Goal: Task Accomplishment & Management: Complete application form

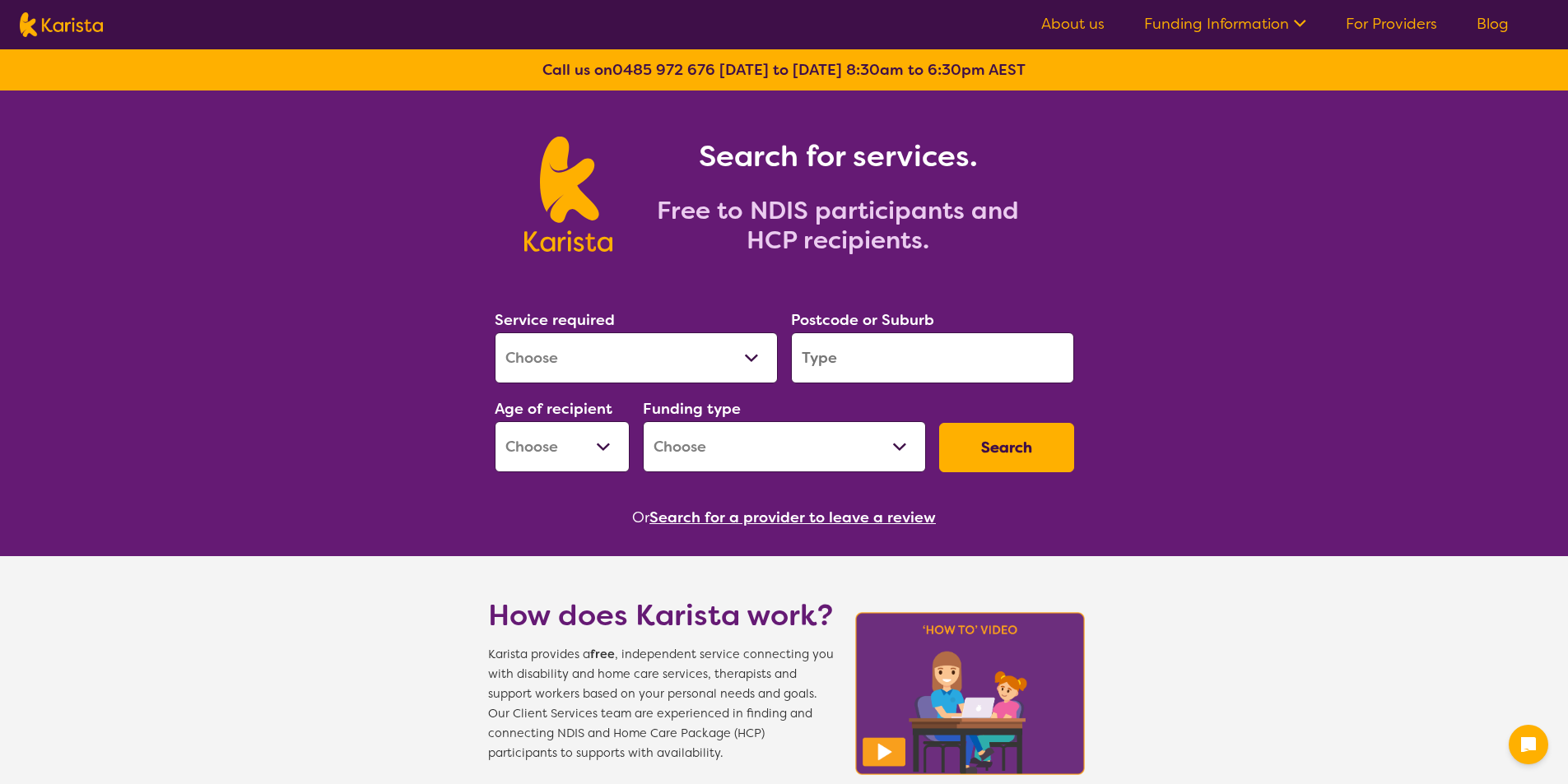
drag, startPoint x: 601, startPoint y: 353, endPoint x: 586, endPoint y: 359, distance: 16.2
click at [600, 354] on select "Allied Health Assistant Assessment (ADHD or Autism) Behaviour support Counselli…" at bounding box center [636, 358] width 283 height 51
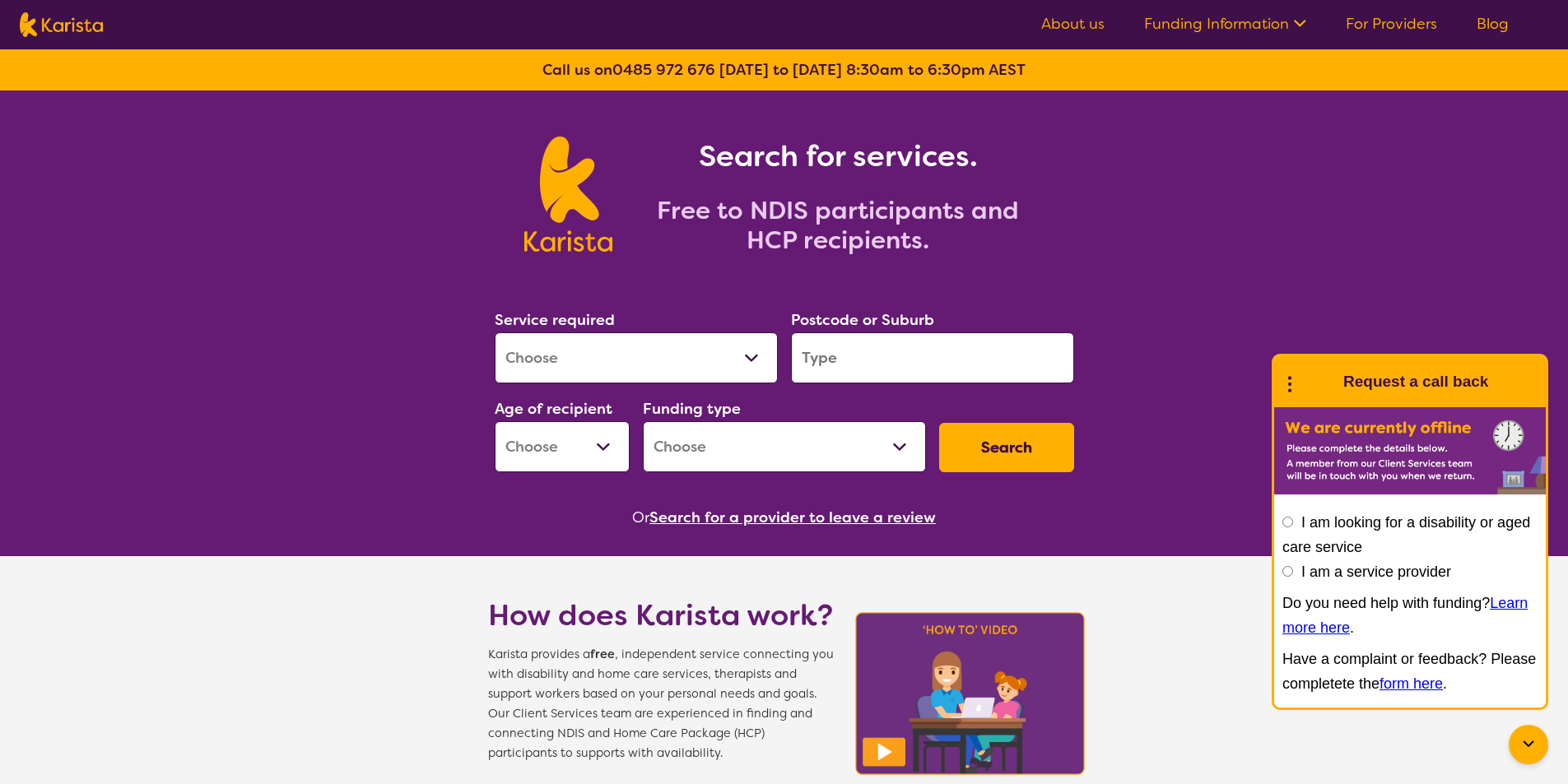
click at [571, 365] on select "Allied Health Assistant Assessment (ADHD or Autism) Behaviour support Counselli…" at bounding box center [636, 358] width 283 height 51
select select "Support worker"
click at [495, 333] on select "Allied Health Assistant Assessment (ADHD or Autism) Behaviour support Counselli…" at bounding box center [636, 358] width 283 height 51
click at [588, 349] on select "Allied Health Assistant Assessment (ADHD or Autism) Behaviour support Counselli…" at bounding box center [636, 358] width 283 height 51
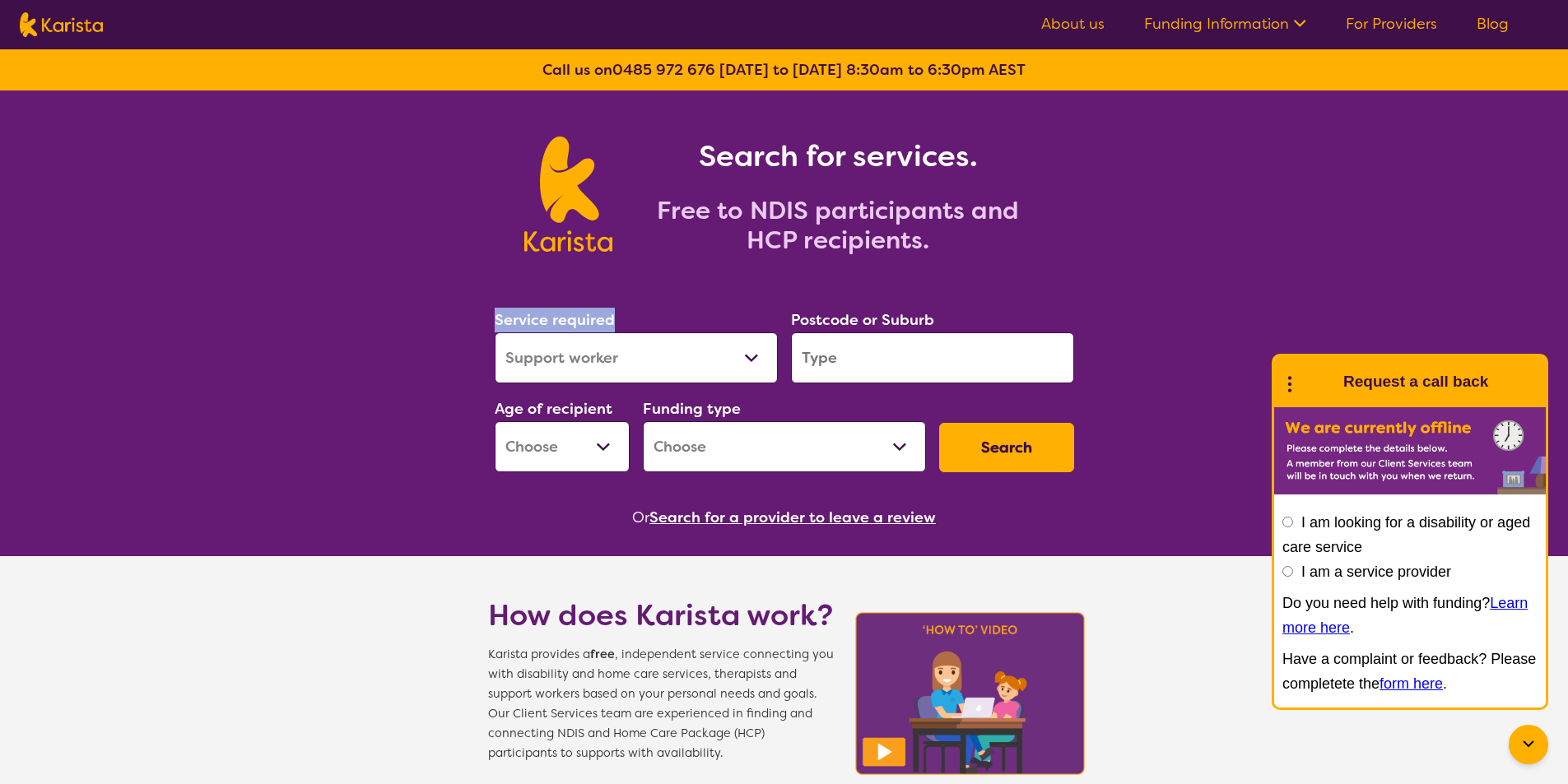
select select
click at [495, 333] on select "Allied Health Assistant Assessment (ADHD or Autism) Behaviour support Counselli…" at bounding box center [636, 358] width 283 height 51
click at [355, 227] on div "Search for services. Free to NDIS participants and HCP recipients." at bounding box center [784, 176] width 1568 height 172
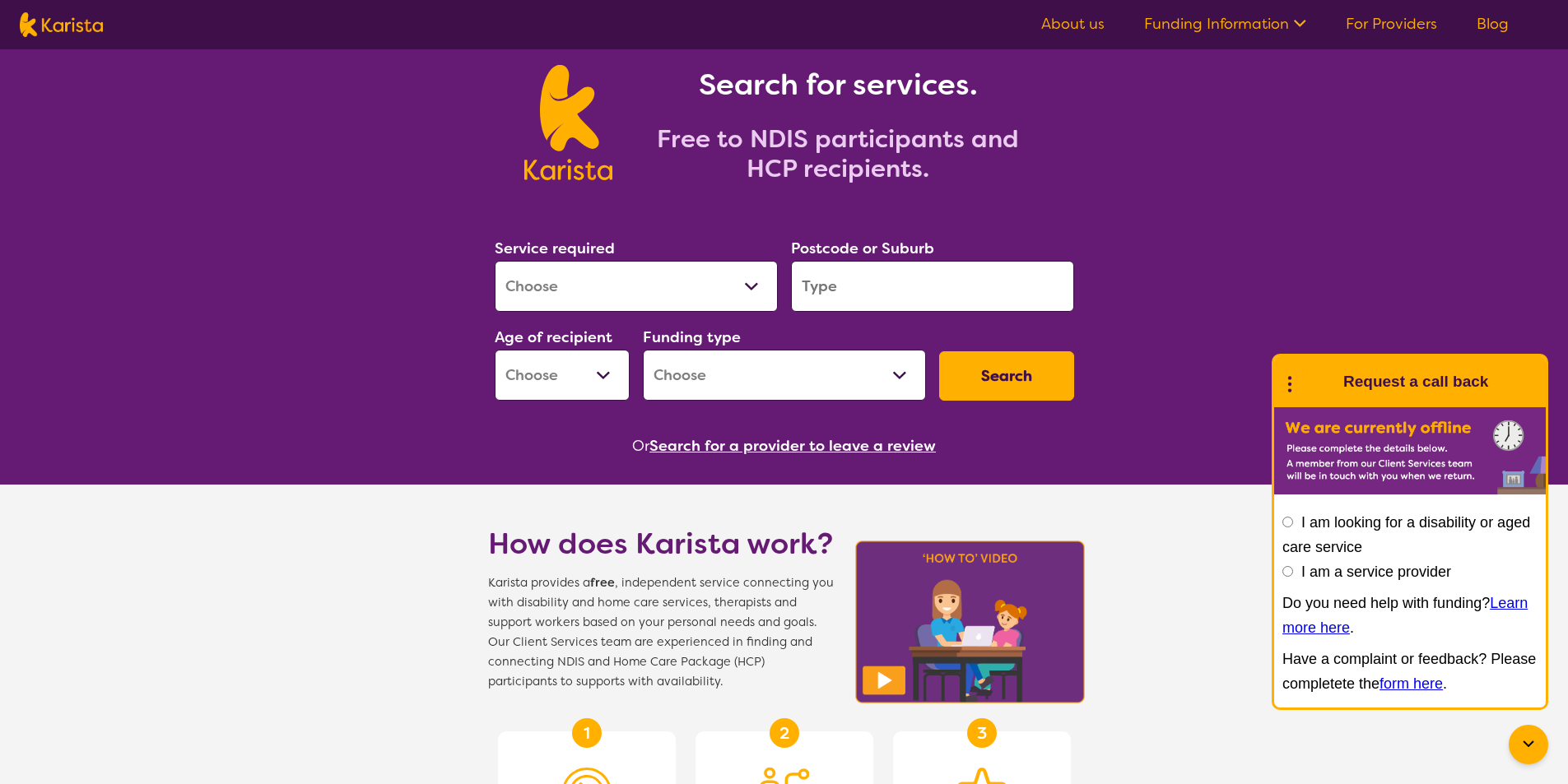
scroll to position [82, 0]
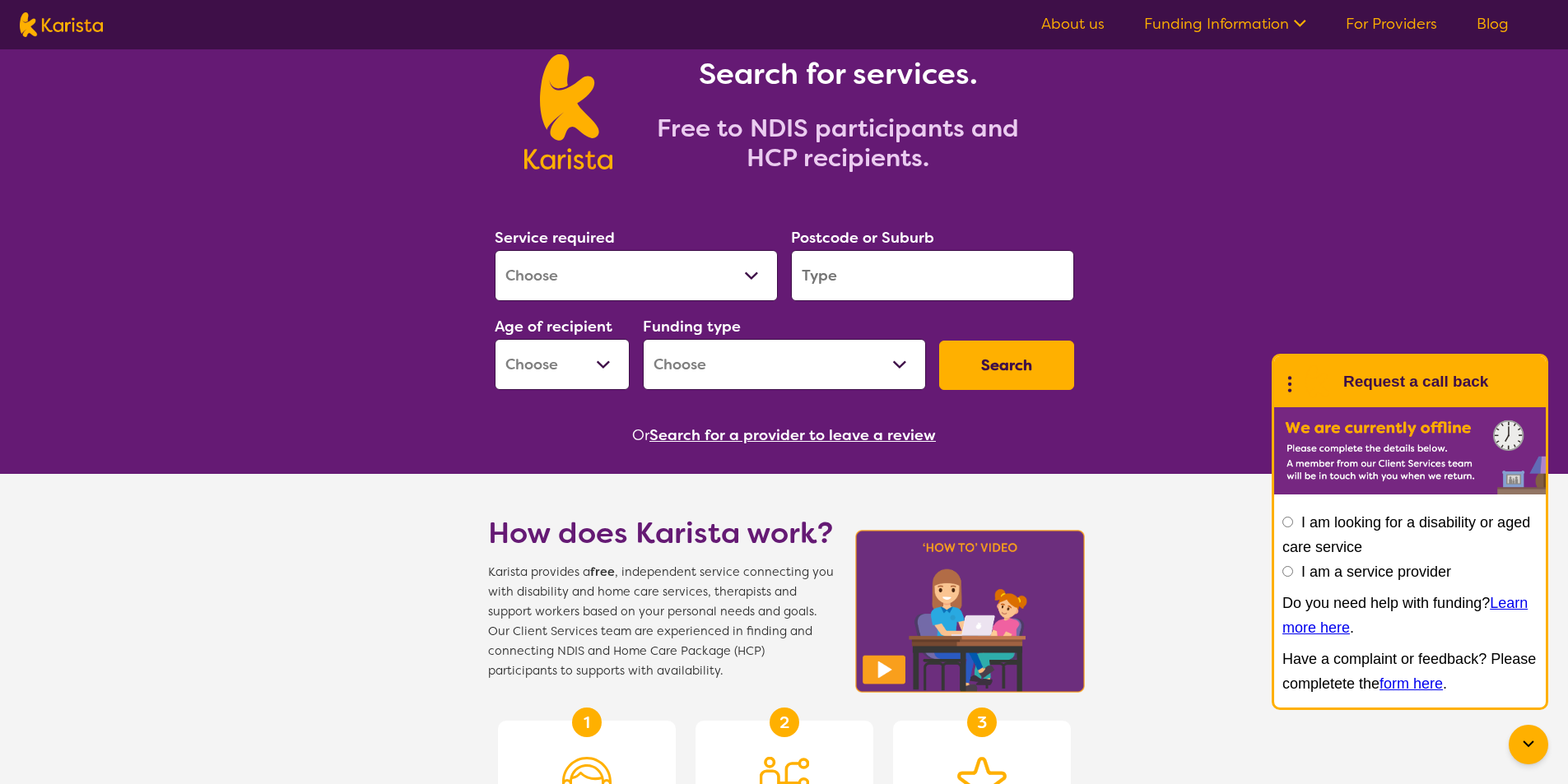
click at [1286, 571] on input "I am a service provider" at bounding box center [1287, 571] width 10 height 10
radio input "true"
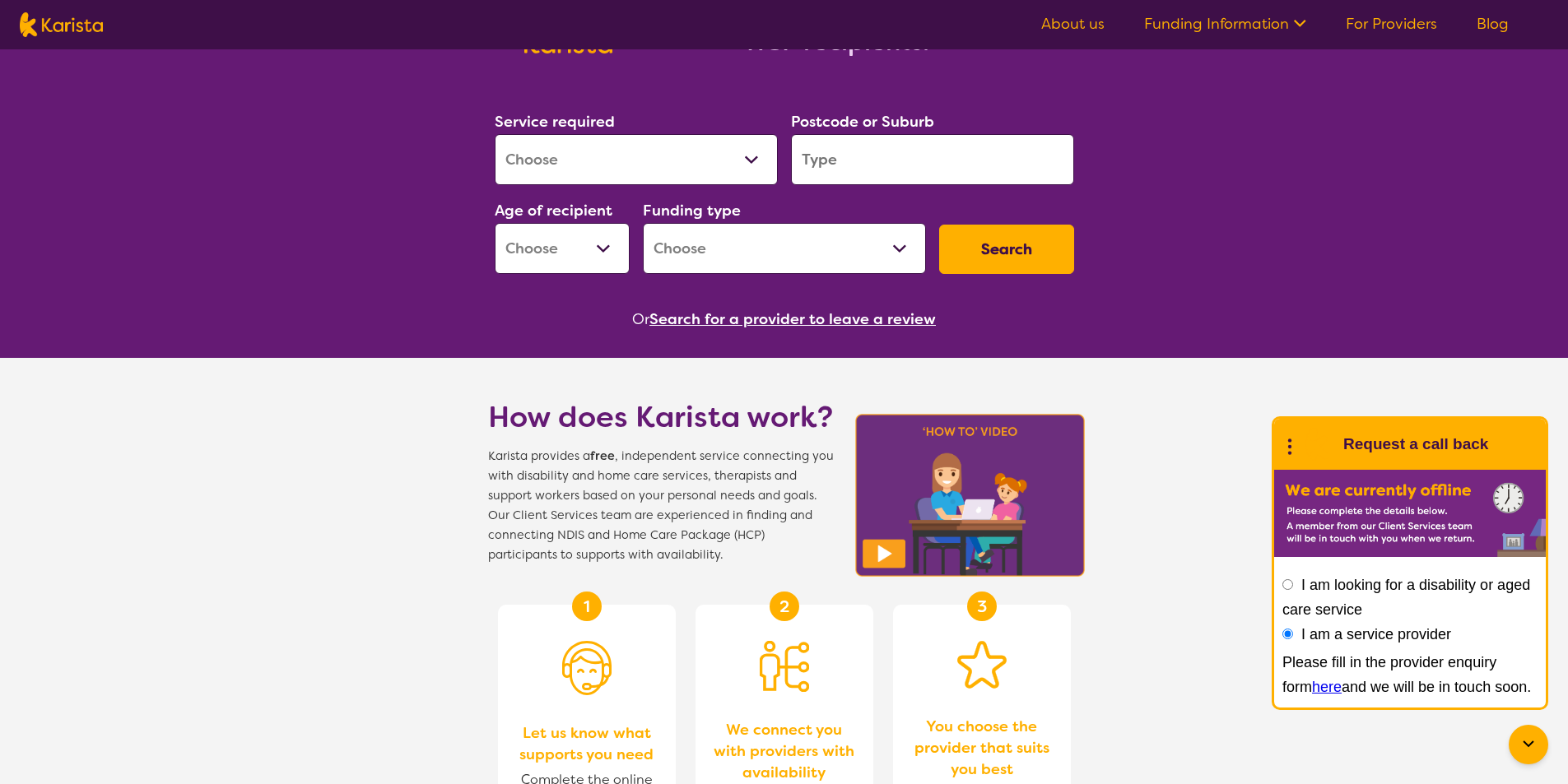
scroll to position [247, 0]
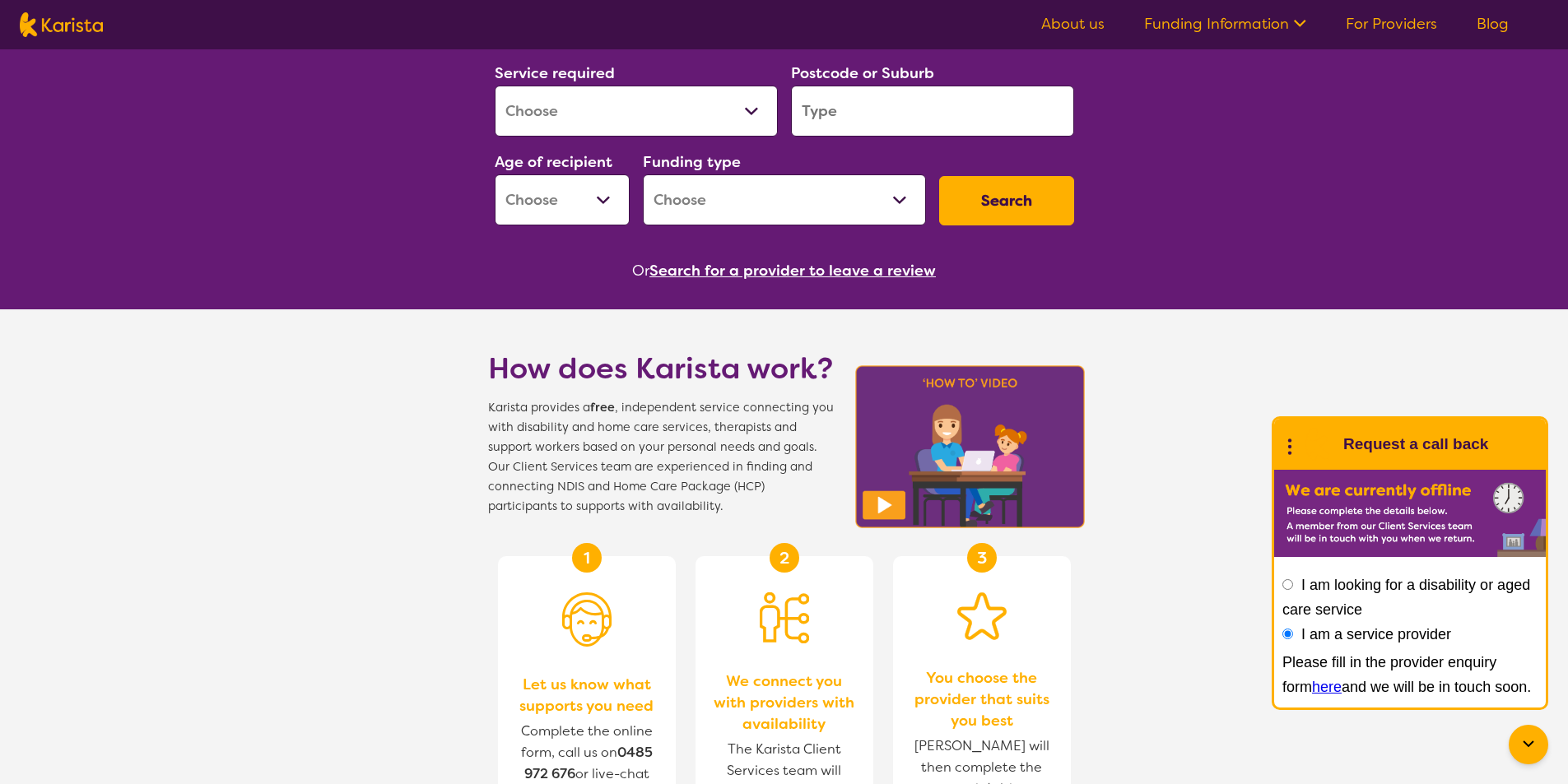
drag, startPoint x: 1332, startPoint y: 376, endPoint x: 1294, endPoint y: 413, distance: 53.0
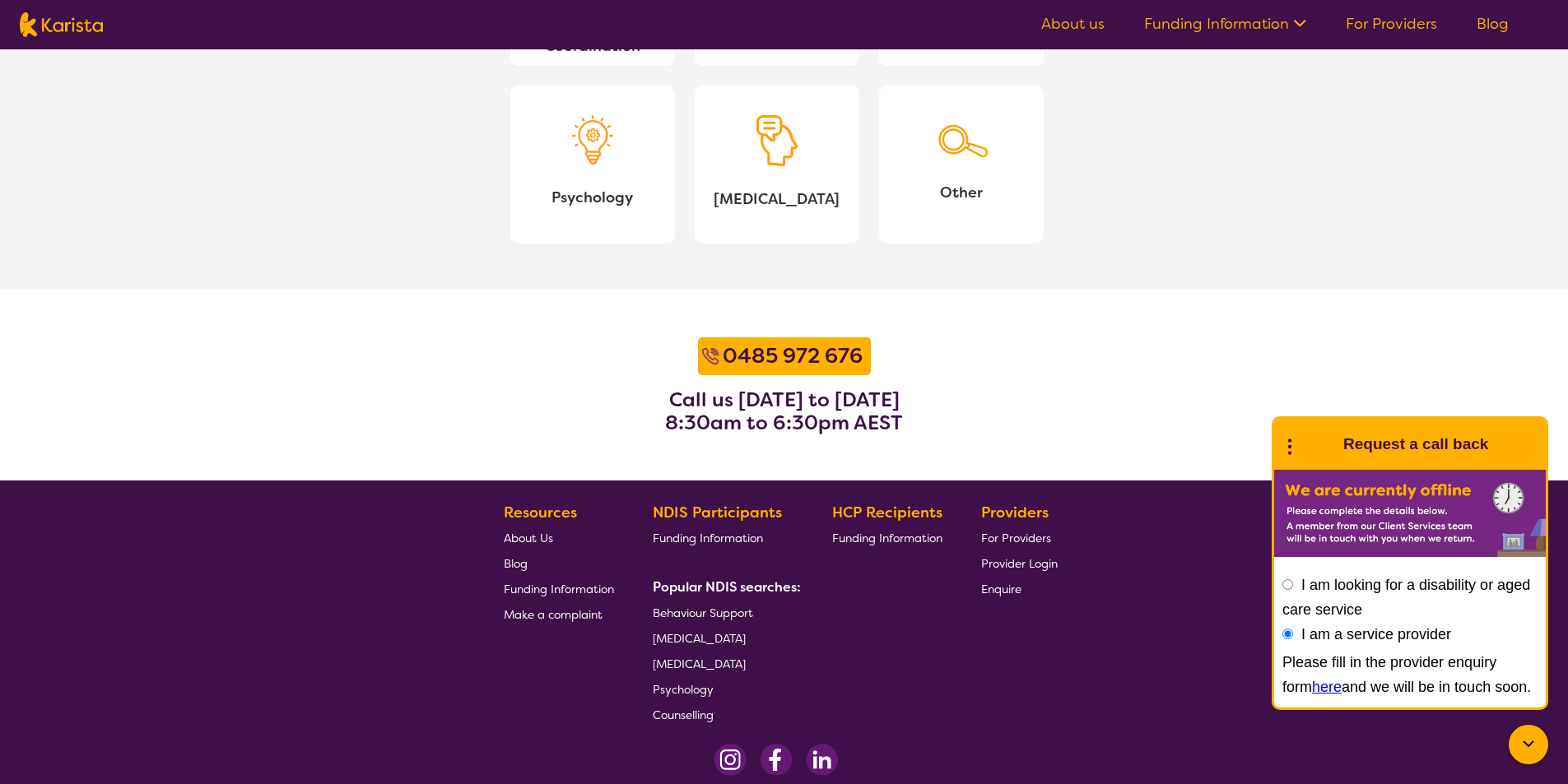
scroll to position [1892, 0]
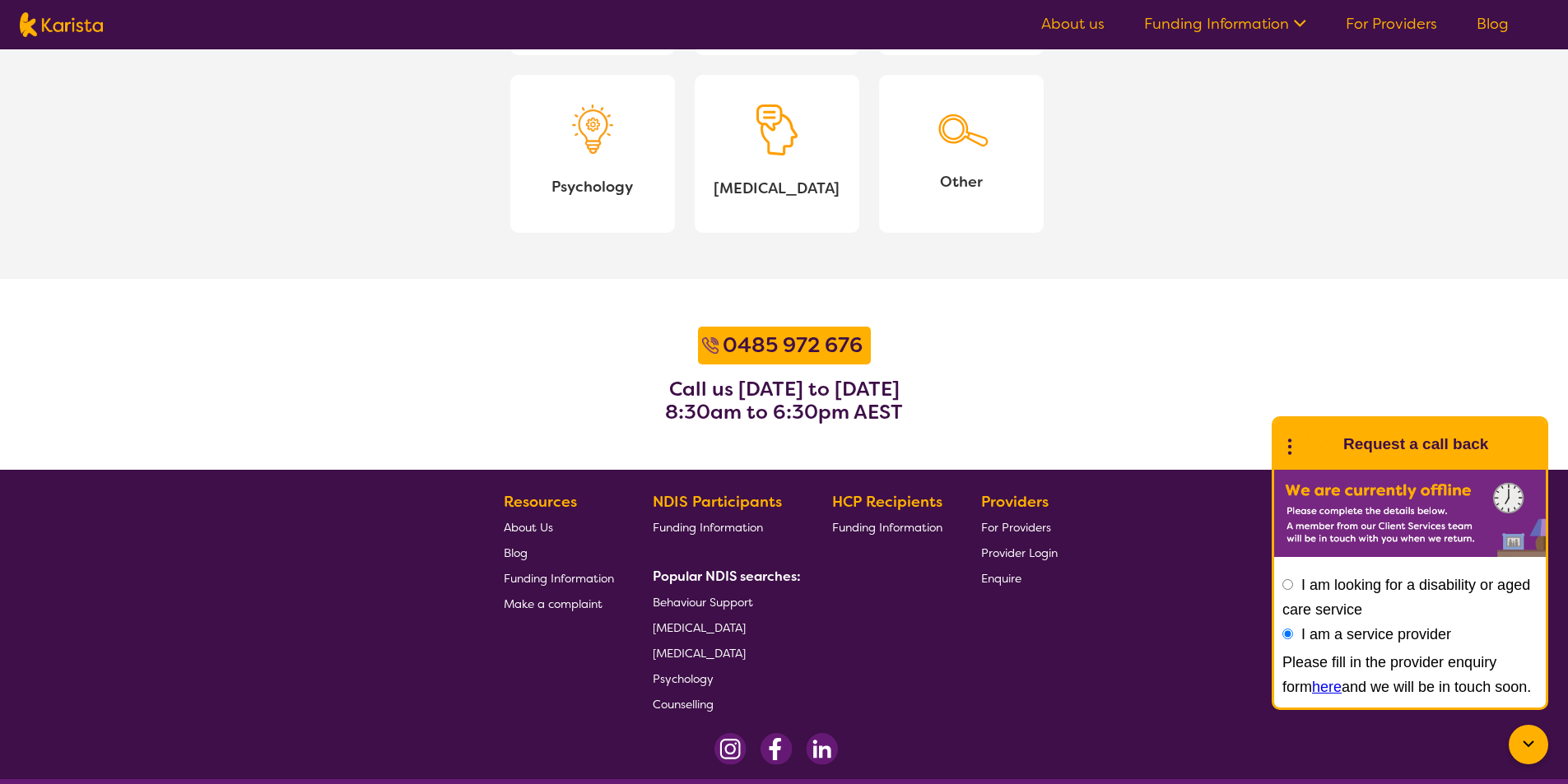
click at [1016, 528] on span "For Providers" at bounding box center [1016, 527] width 70 height 15
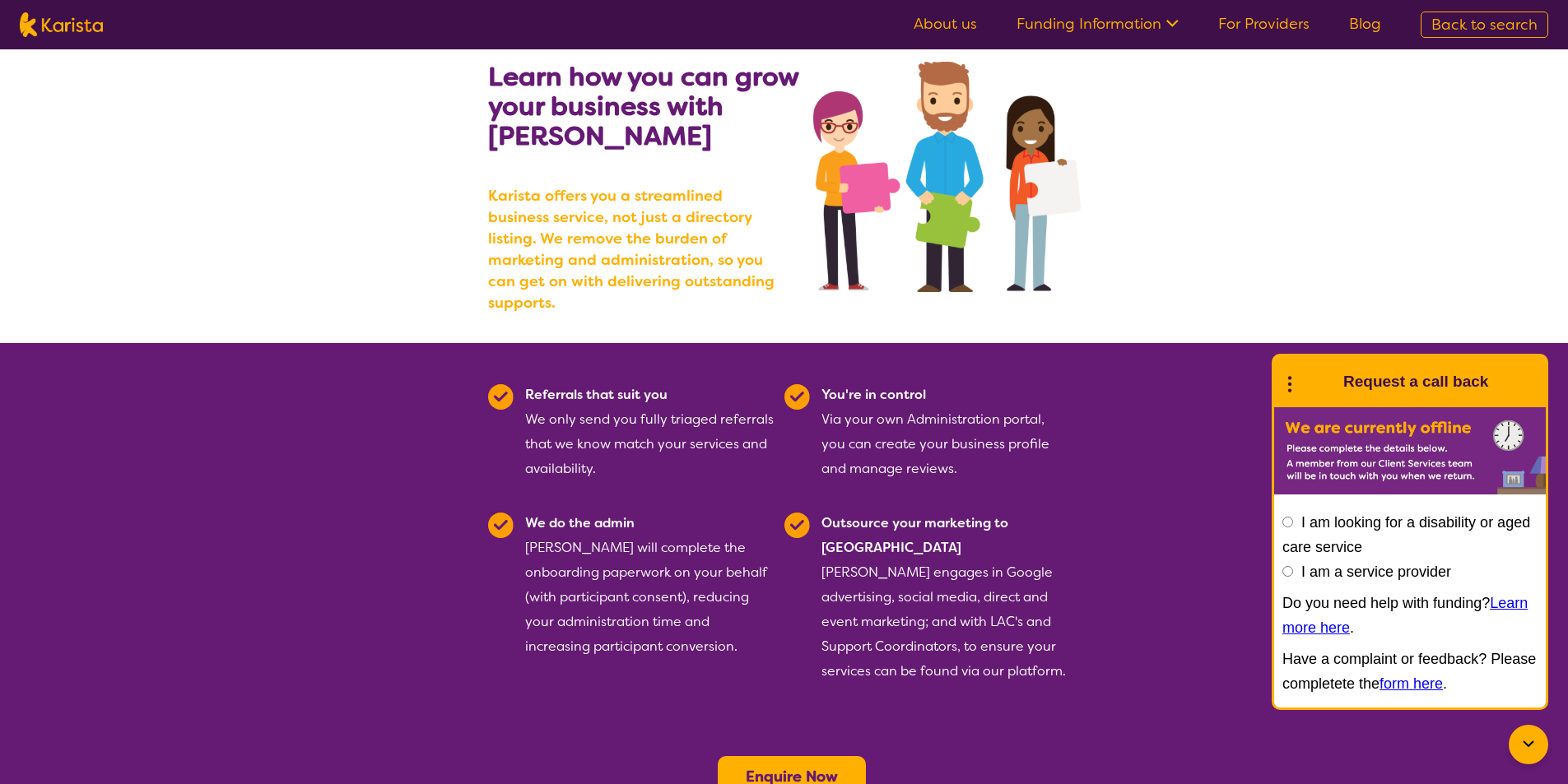
scroll to position [82, 0]
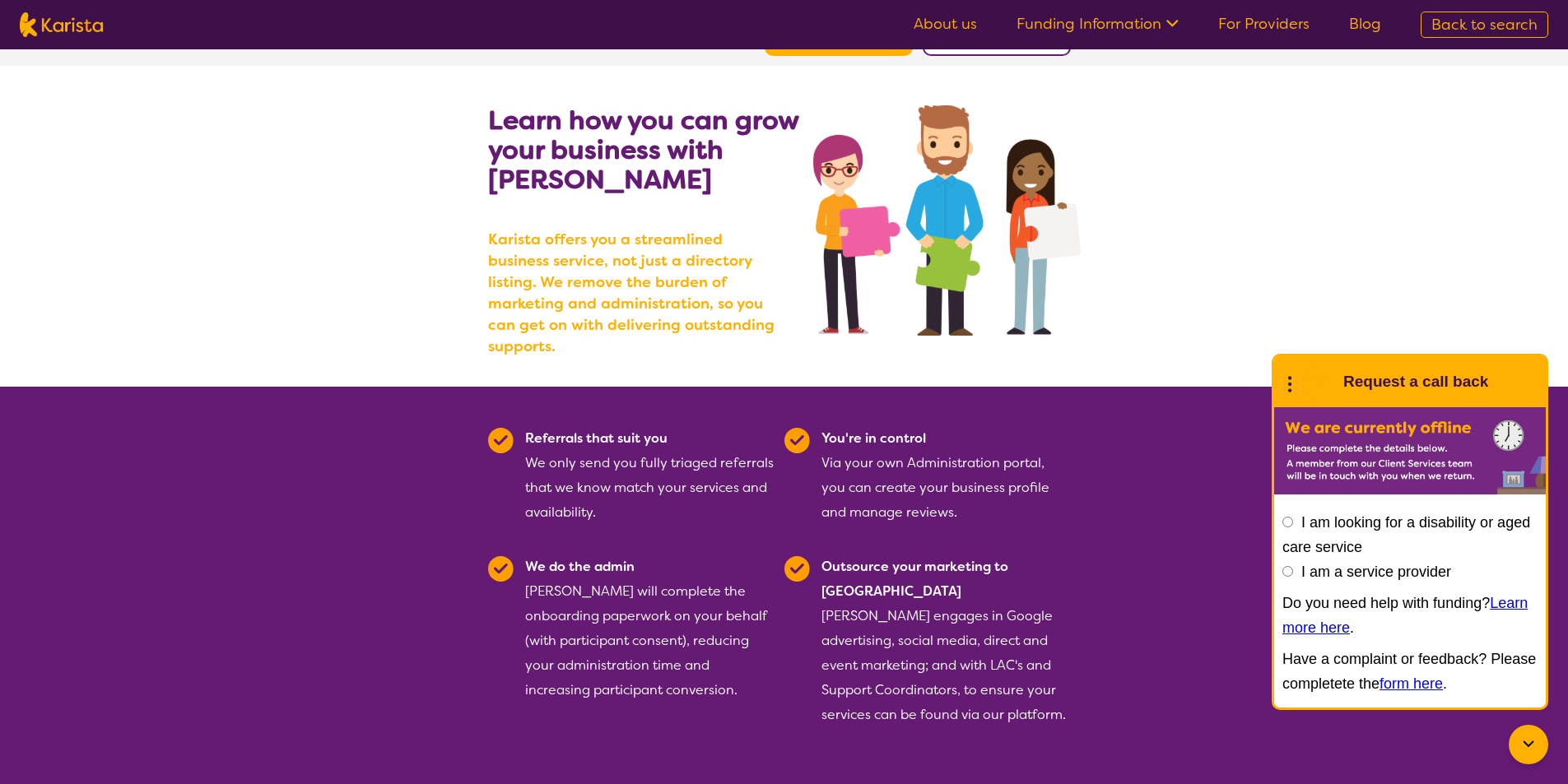
click at [1526, 736] on icon at bounding box center [1528, 744] width 20 height 20
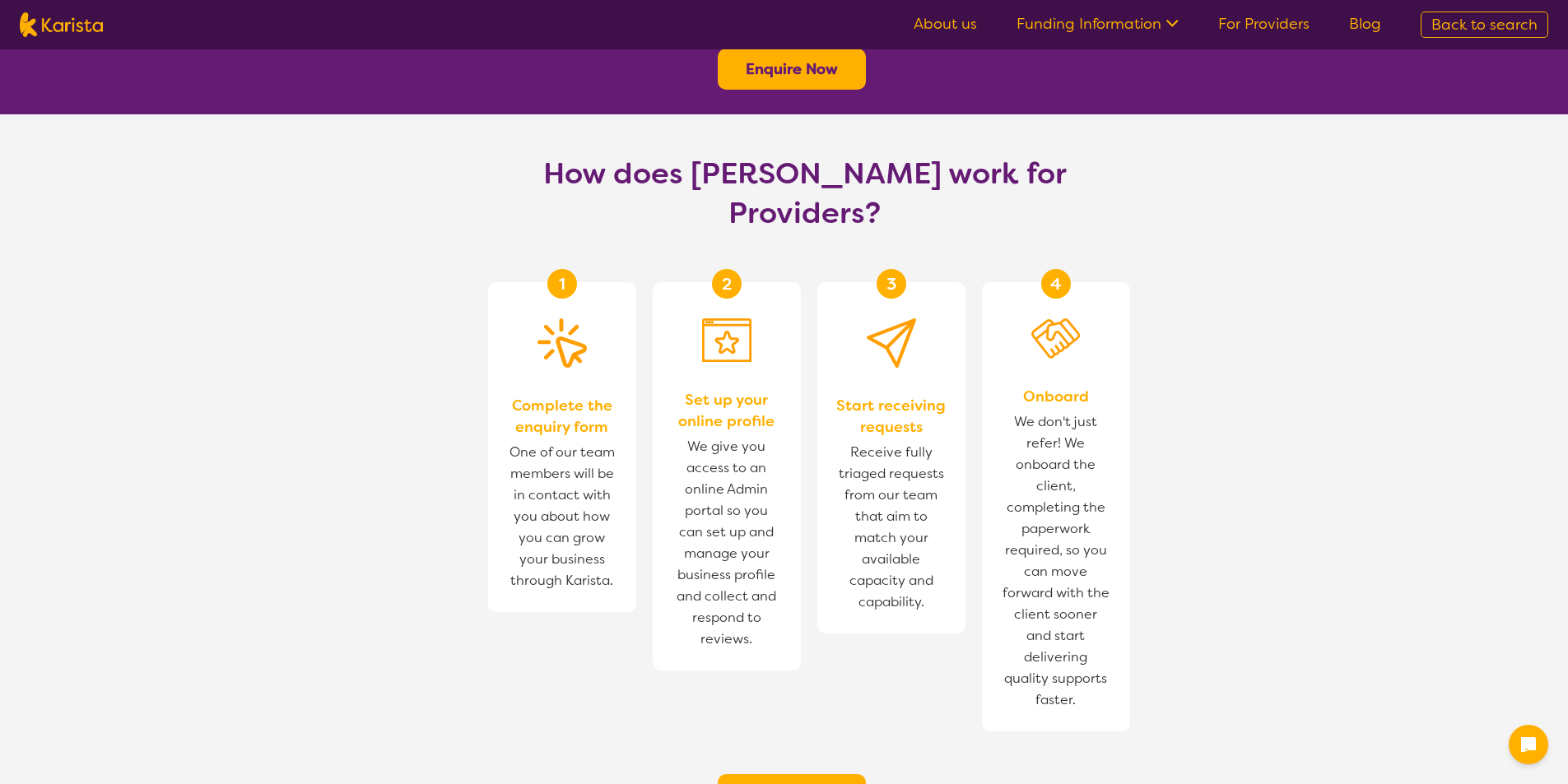
scroll to position [823, 0]
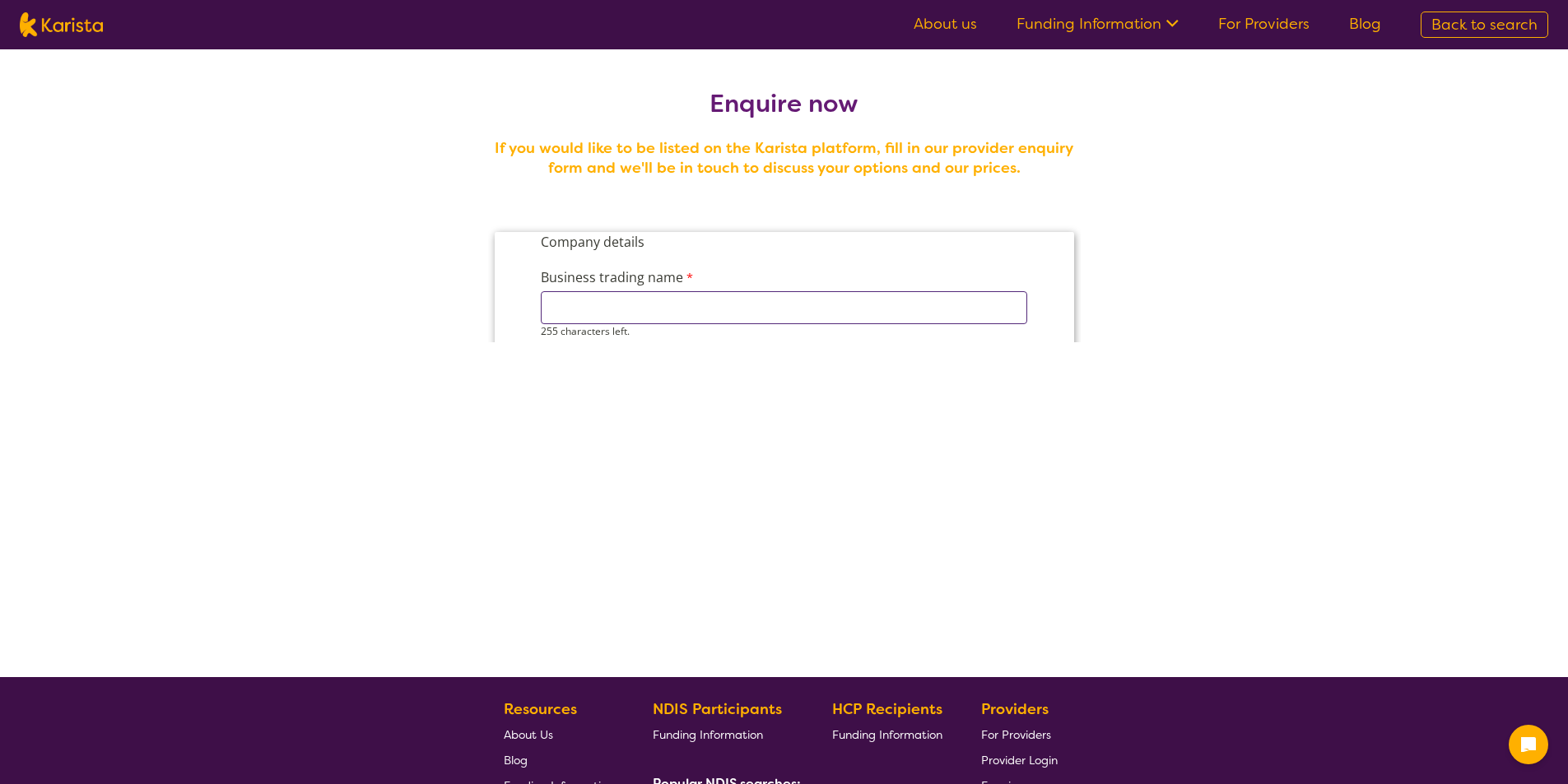
click at [634, 302] on input "Business trading name" at bounding box center [783, 308] width 486 height 33
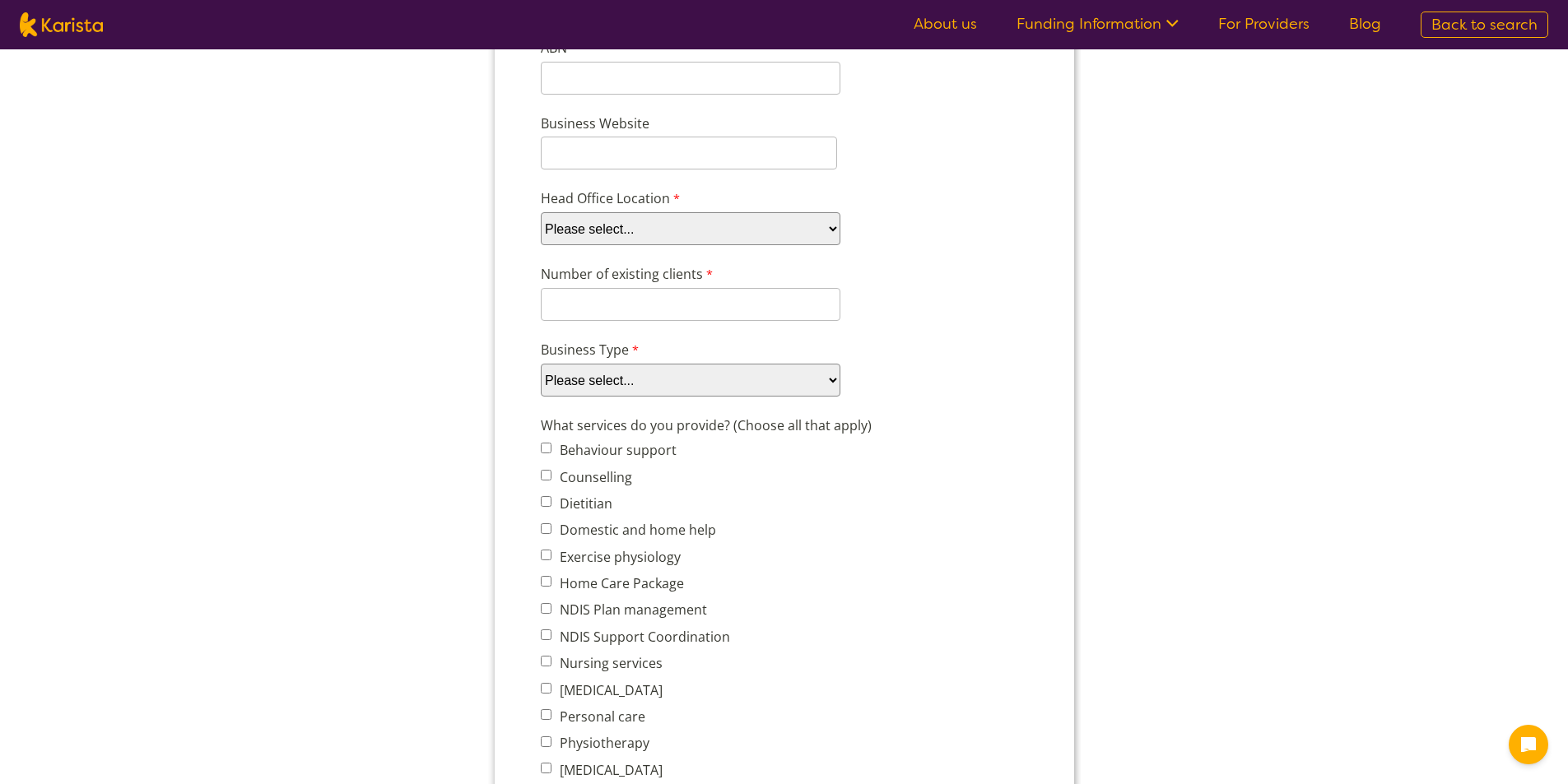
scroll to position [329, 0]
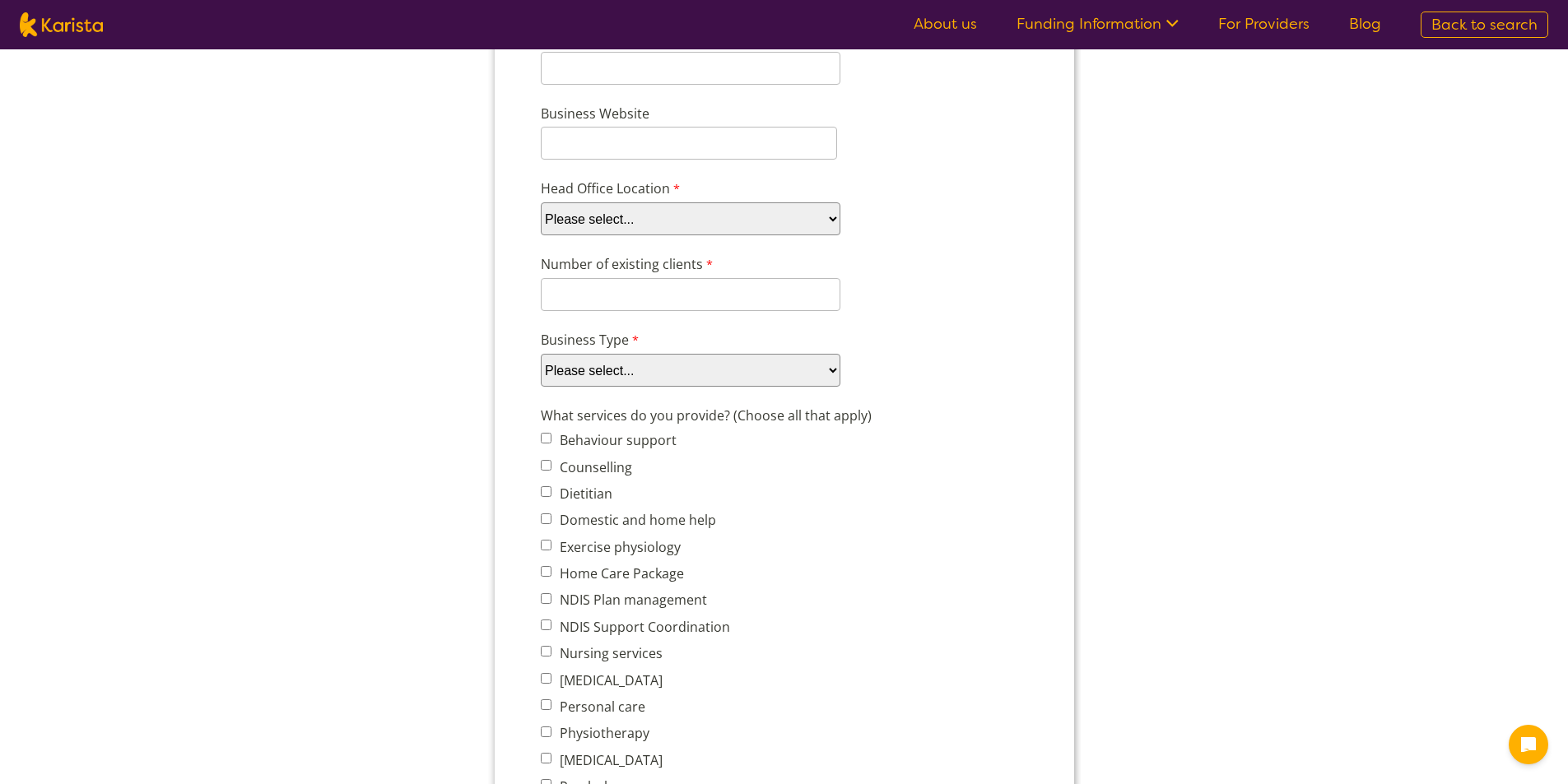
type input "Coastline Care & Support"
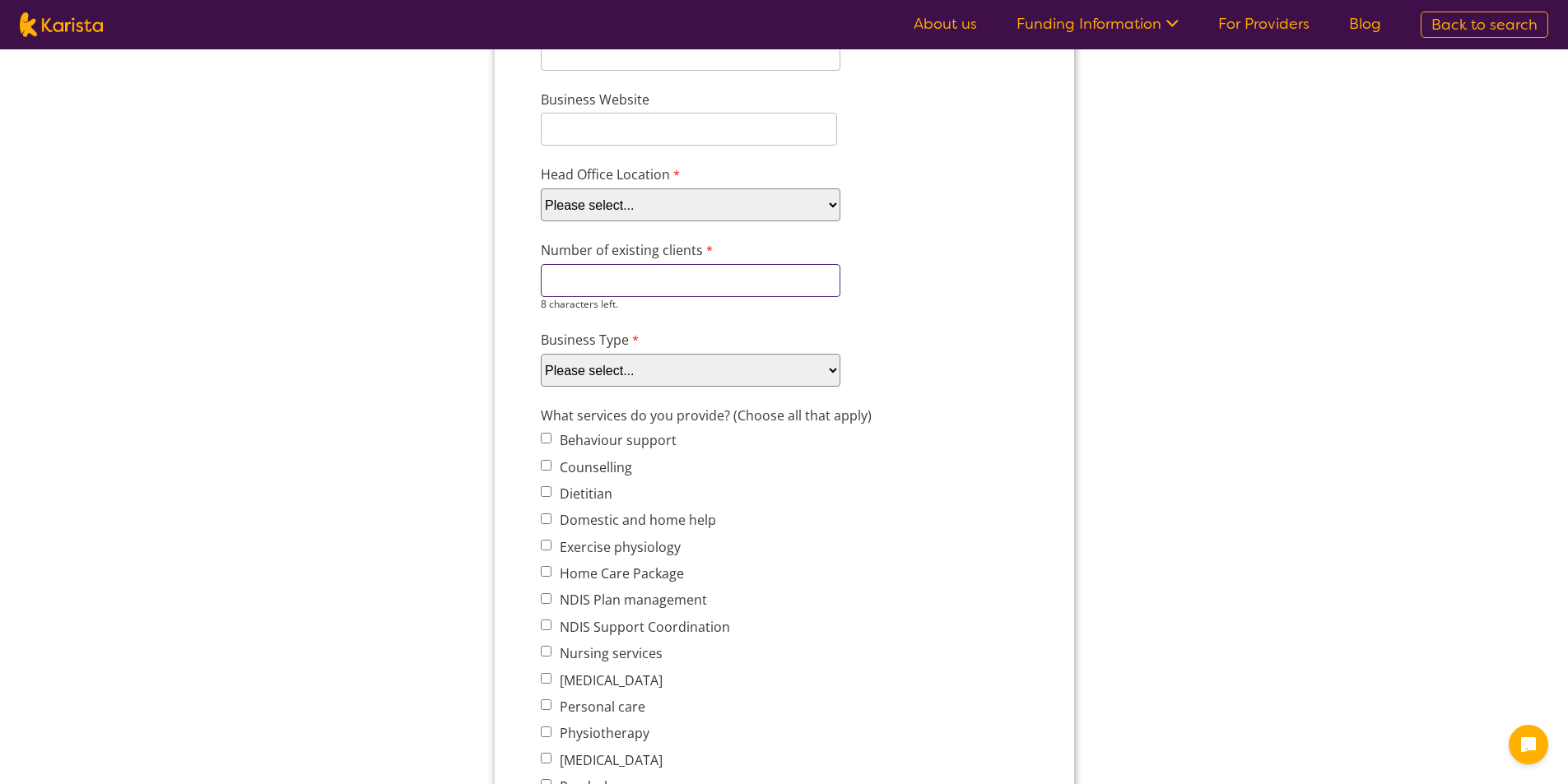
click at [603, 303] on div "8 characters left." at bounding box center [690, 288] width 300 height 47
type input "1"
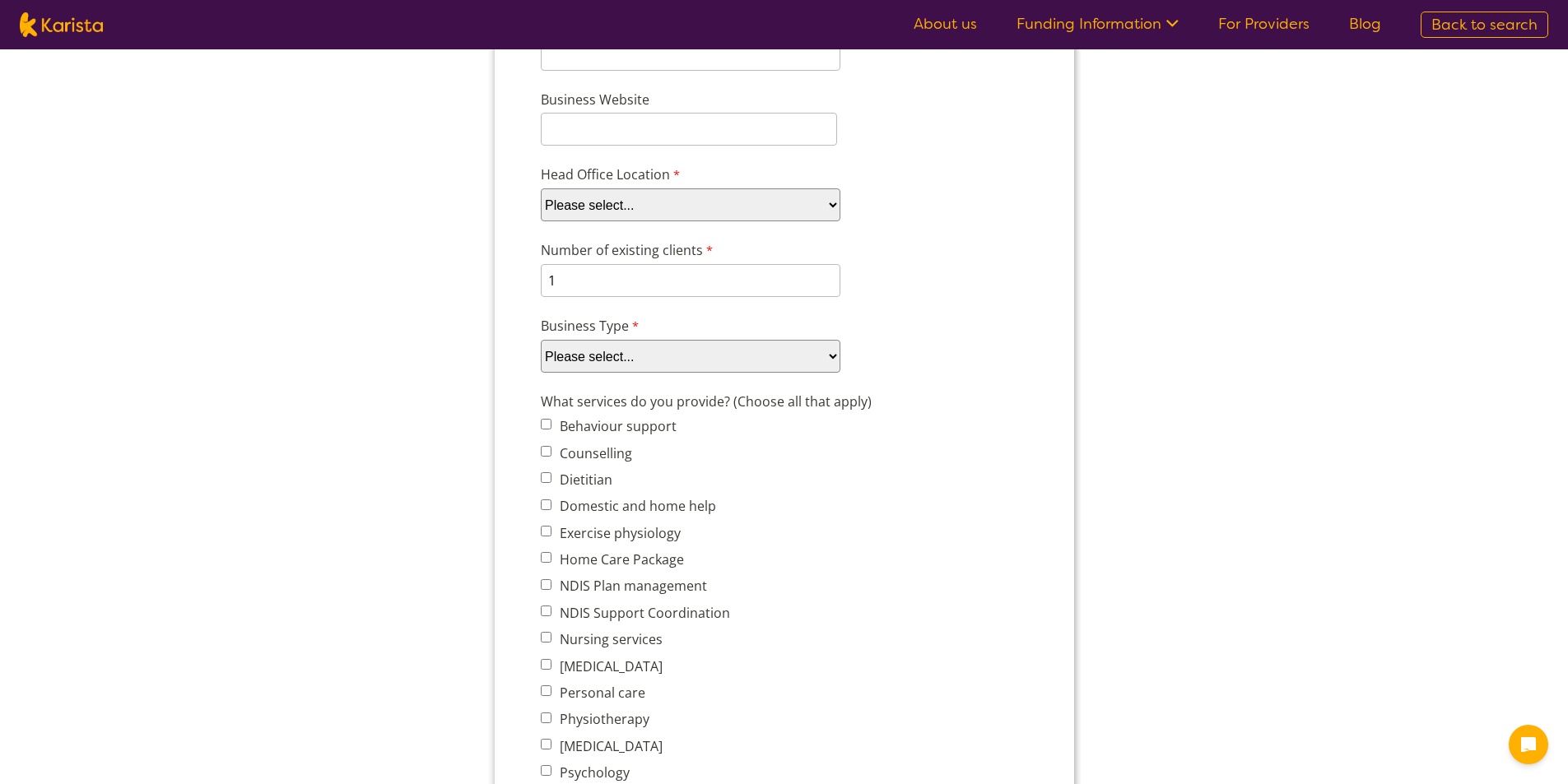
click at [615, 352] on select "Please select... Company Individual/Sole Trader Other (please specify)" at bounding box center [690, 356] width 300 height 33
select select "tfa_87"
click at [540, 373] on select "Please select... Company Individual/Sole Trader Other (please specify)" at bounding box center [690, 356] width 300 height 33
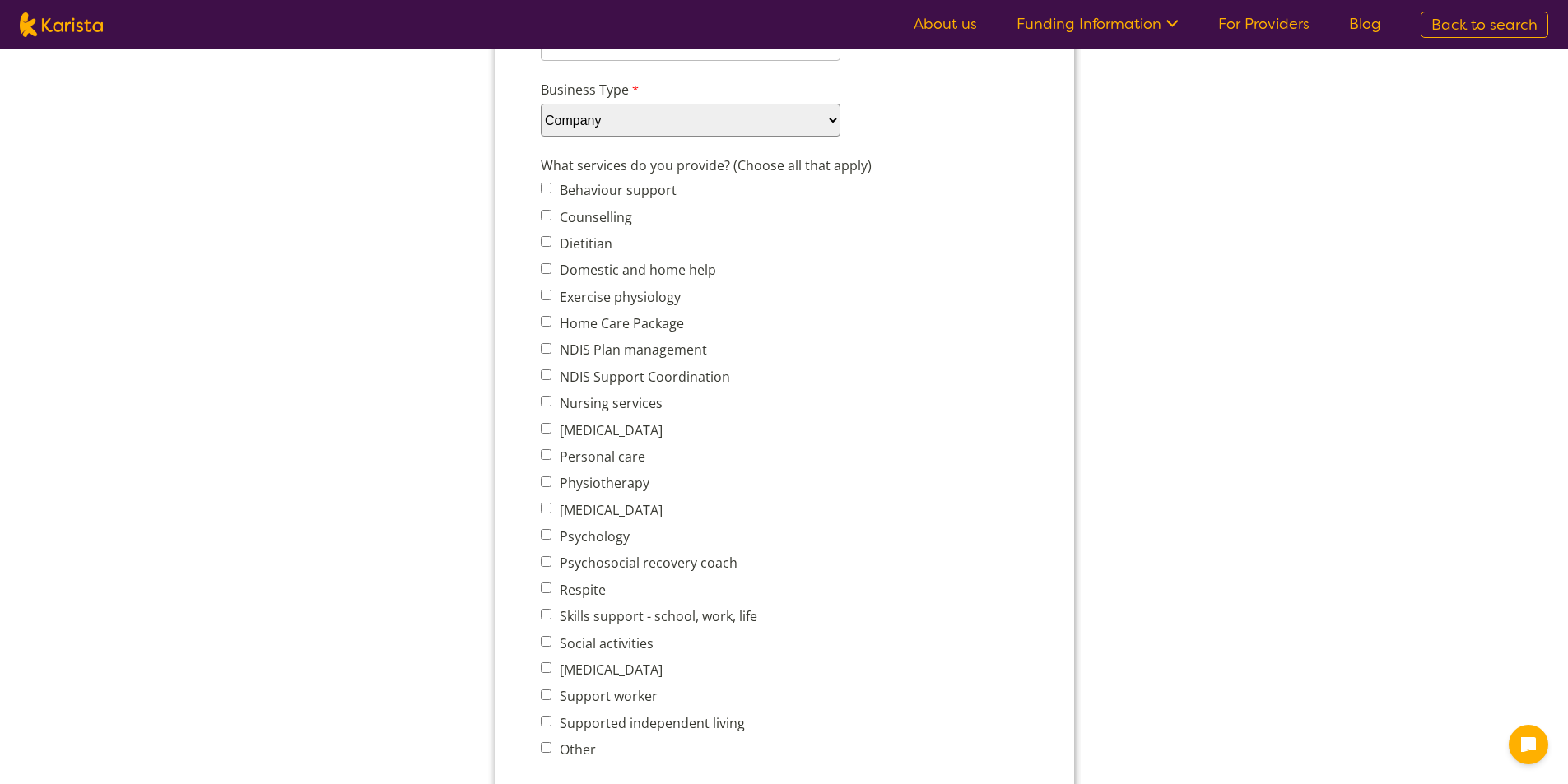
scroll to position [576, 0]
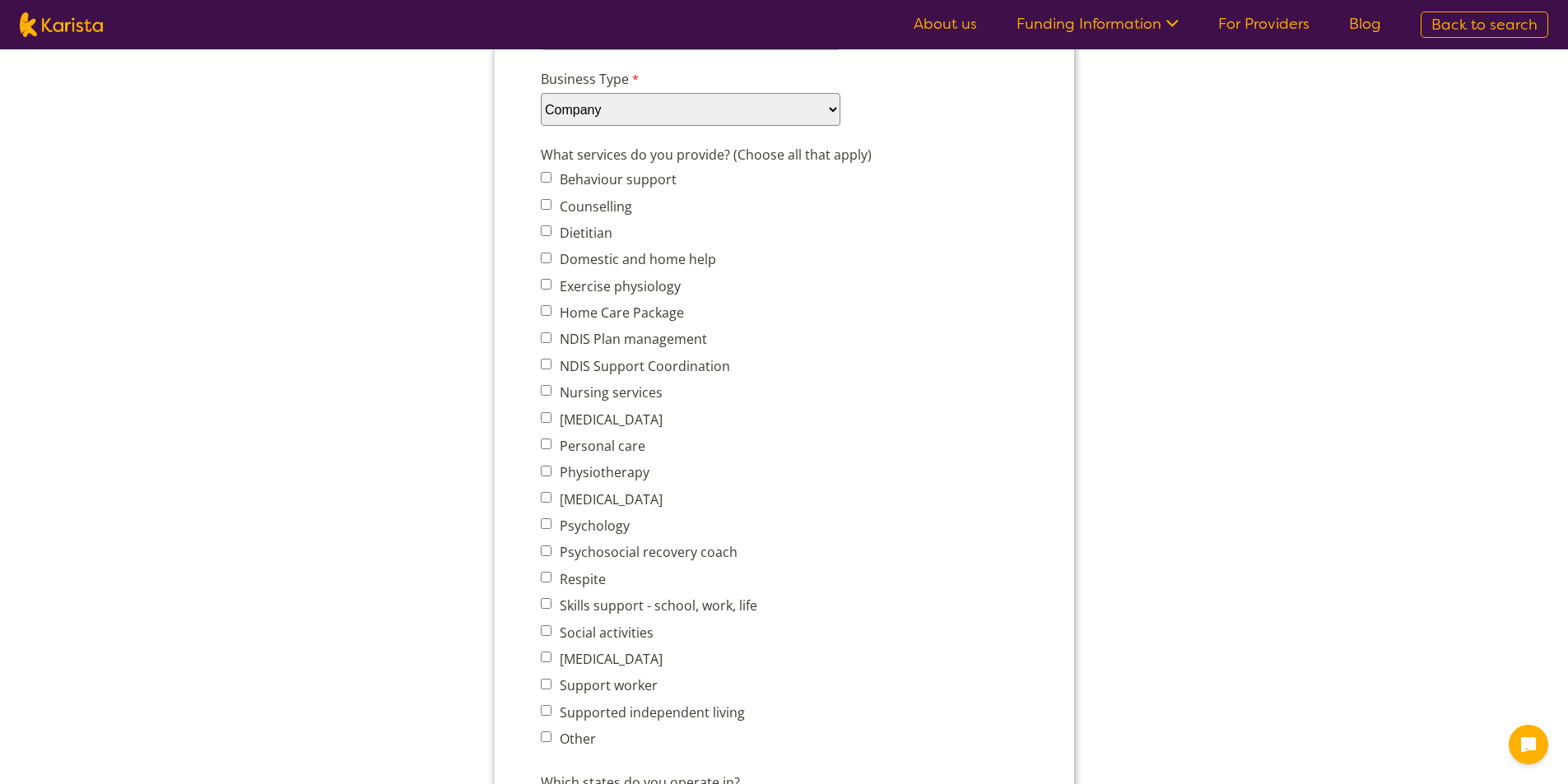
click at [547, 260] on input "Domestic and home help" at bounding box center [545, 258] width 10 height 10
checkbox input "true"
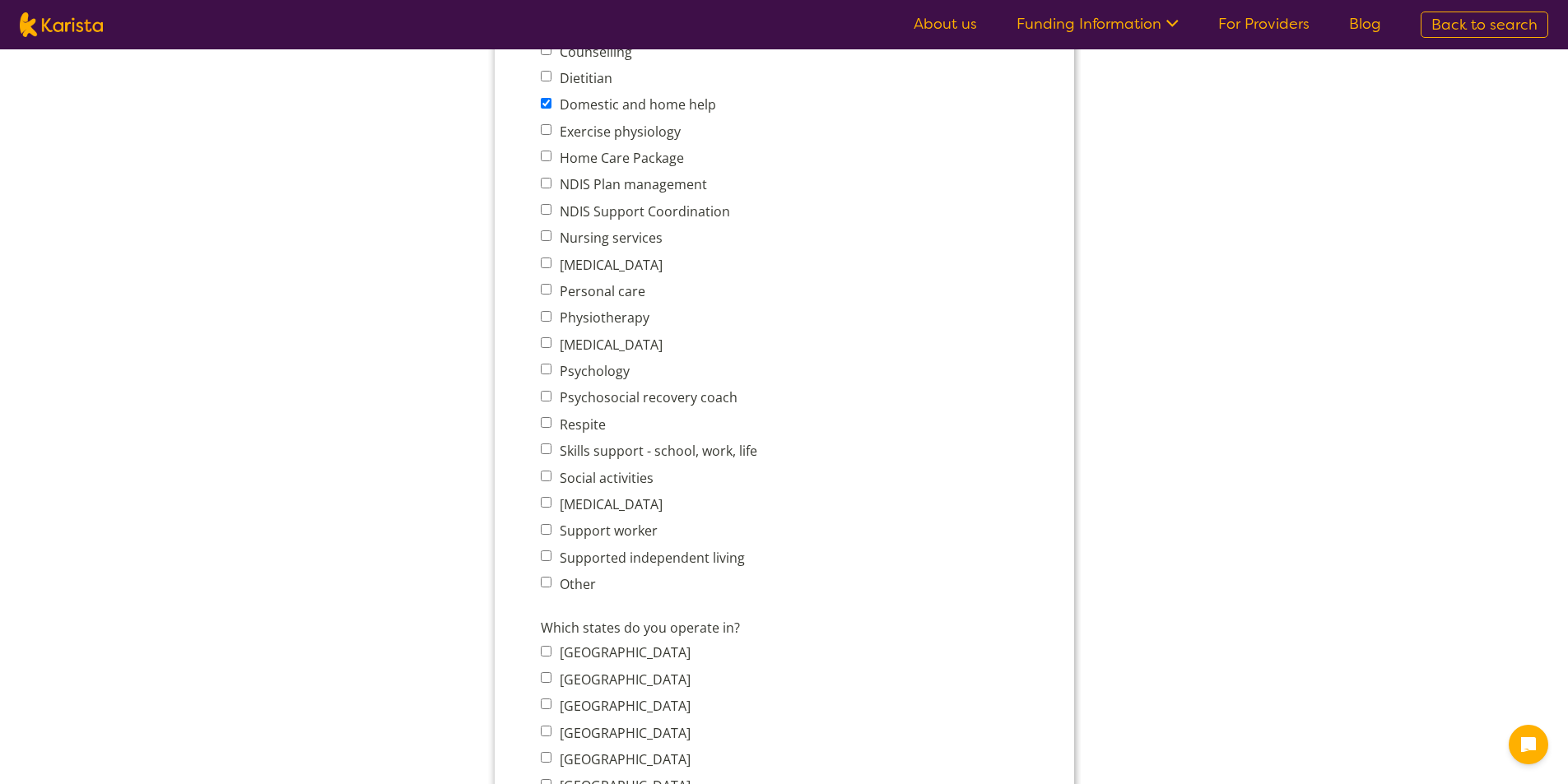
scroll to position [741, 0]
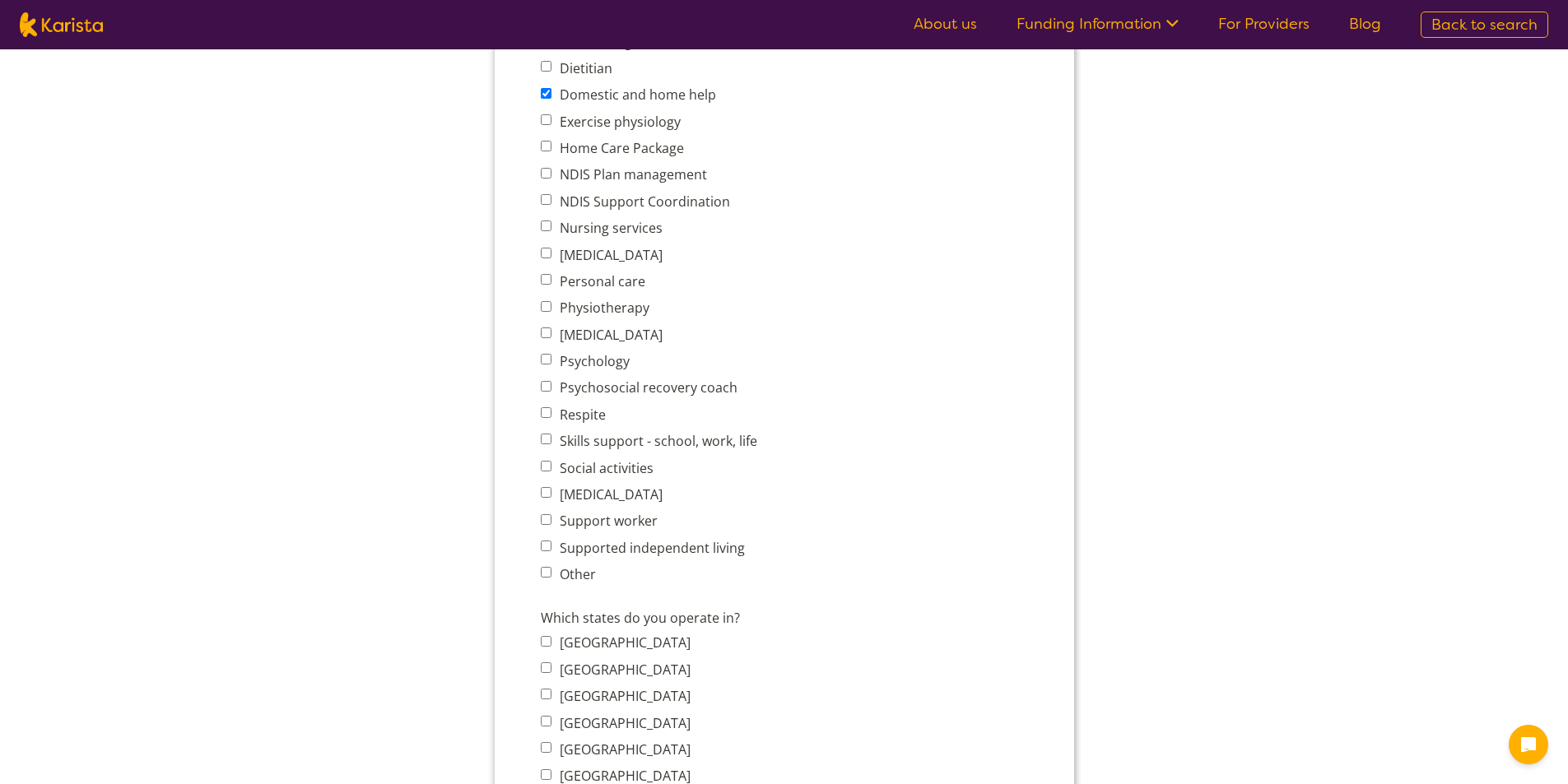
click at [544, 282] on input "Personal care" at bounding box center [545, 279] width 10 height 10
click at [544, 283] on input "Personal care" at bounding box center [545, 279] width 10 height 10
checkbox input "false"
click at [547, 415] on input "Respite" at bounding box center [545, 412] width 10 height 10
checkbox input "true"
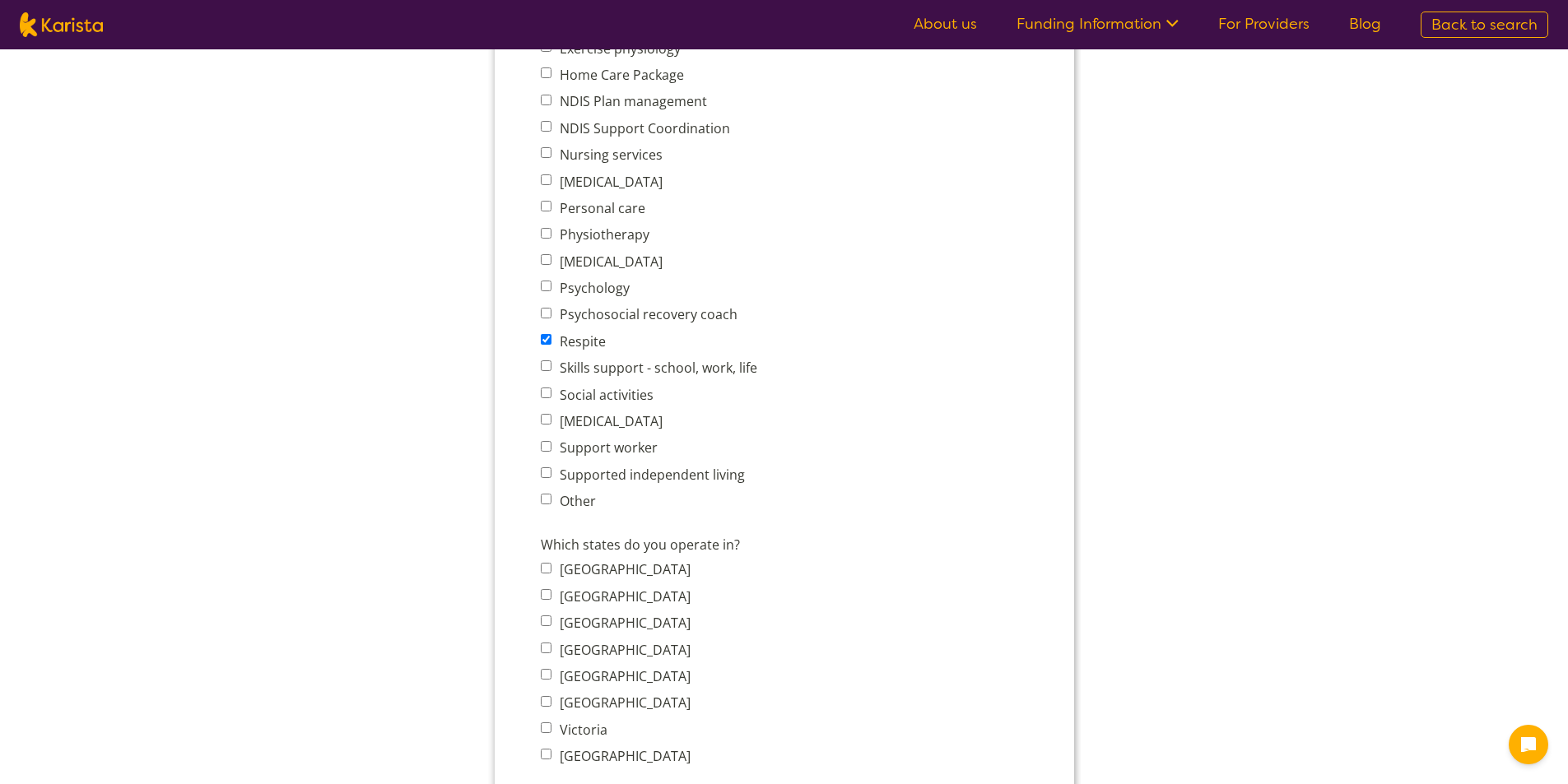
scroll to position [823, 0]
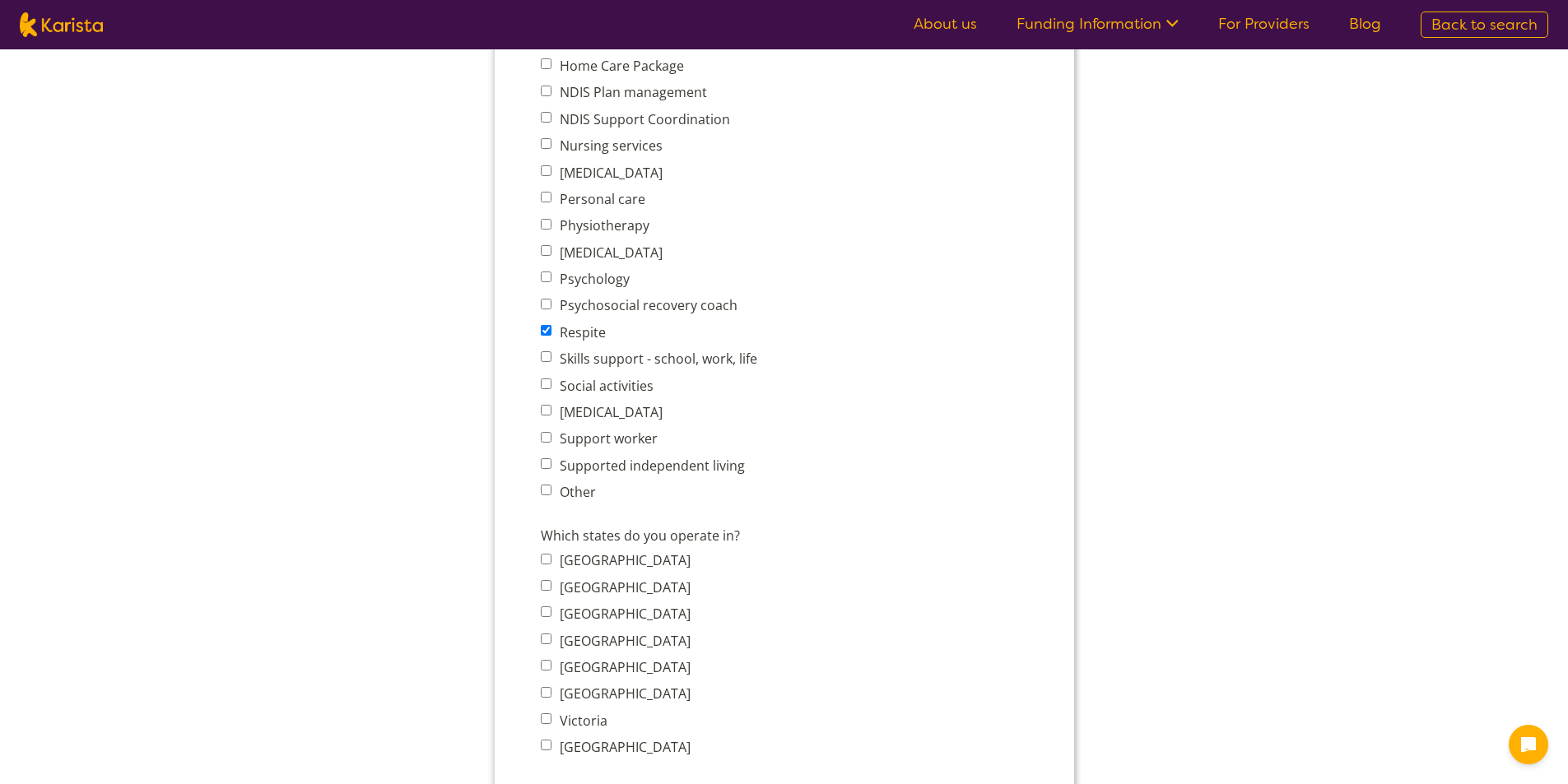
click at [547, 355] on input "Skills support - school, work, life" at bounding box center [545, 356] width 10 height 10
checkbox input "true"
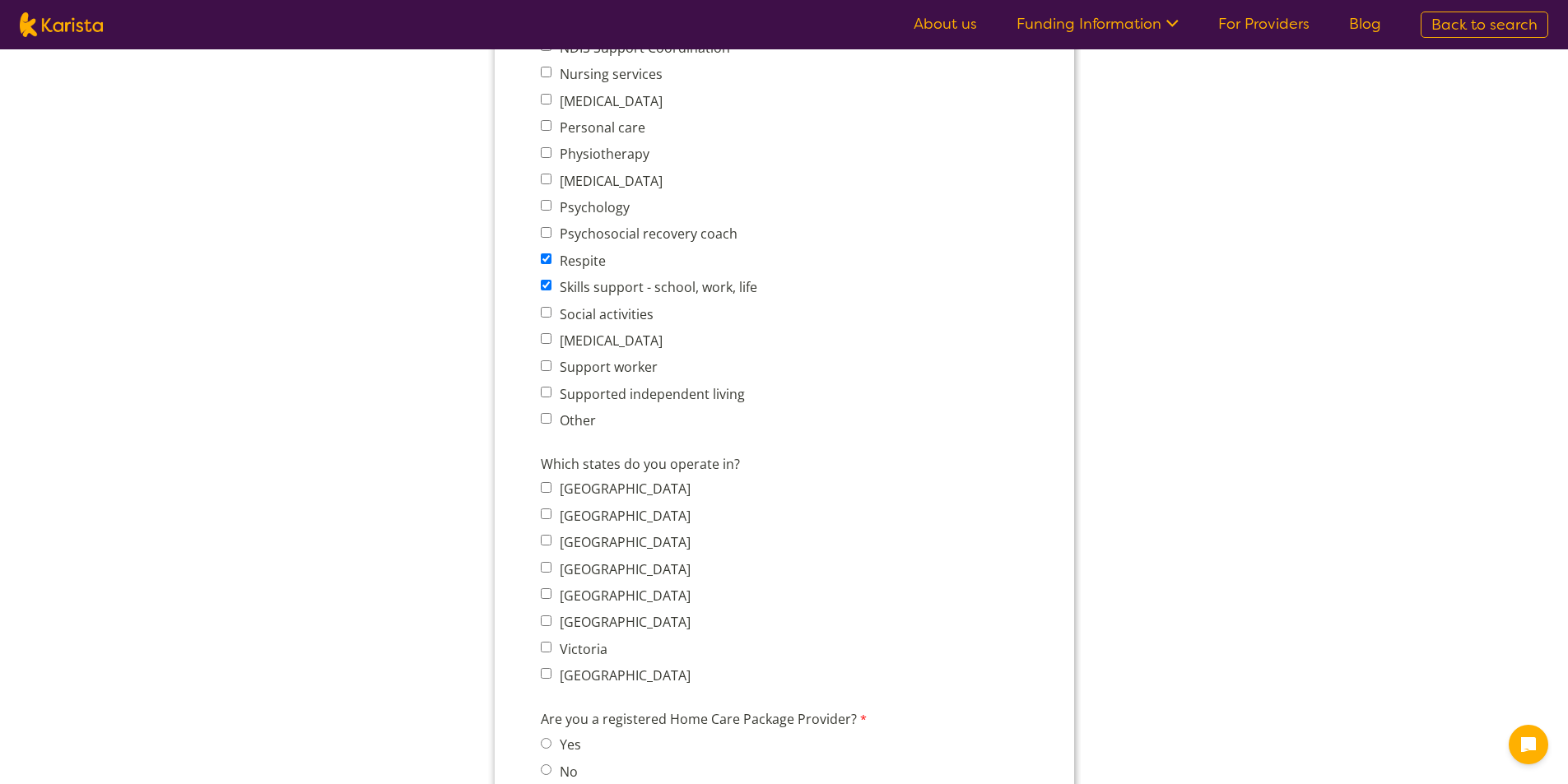
scroll to position [905, 0]
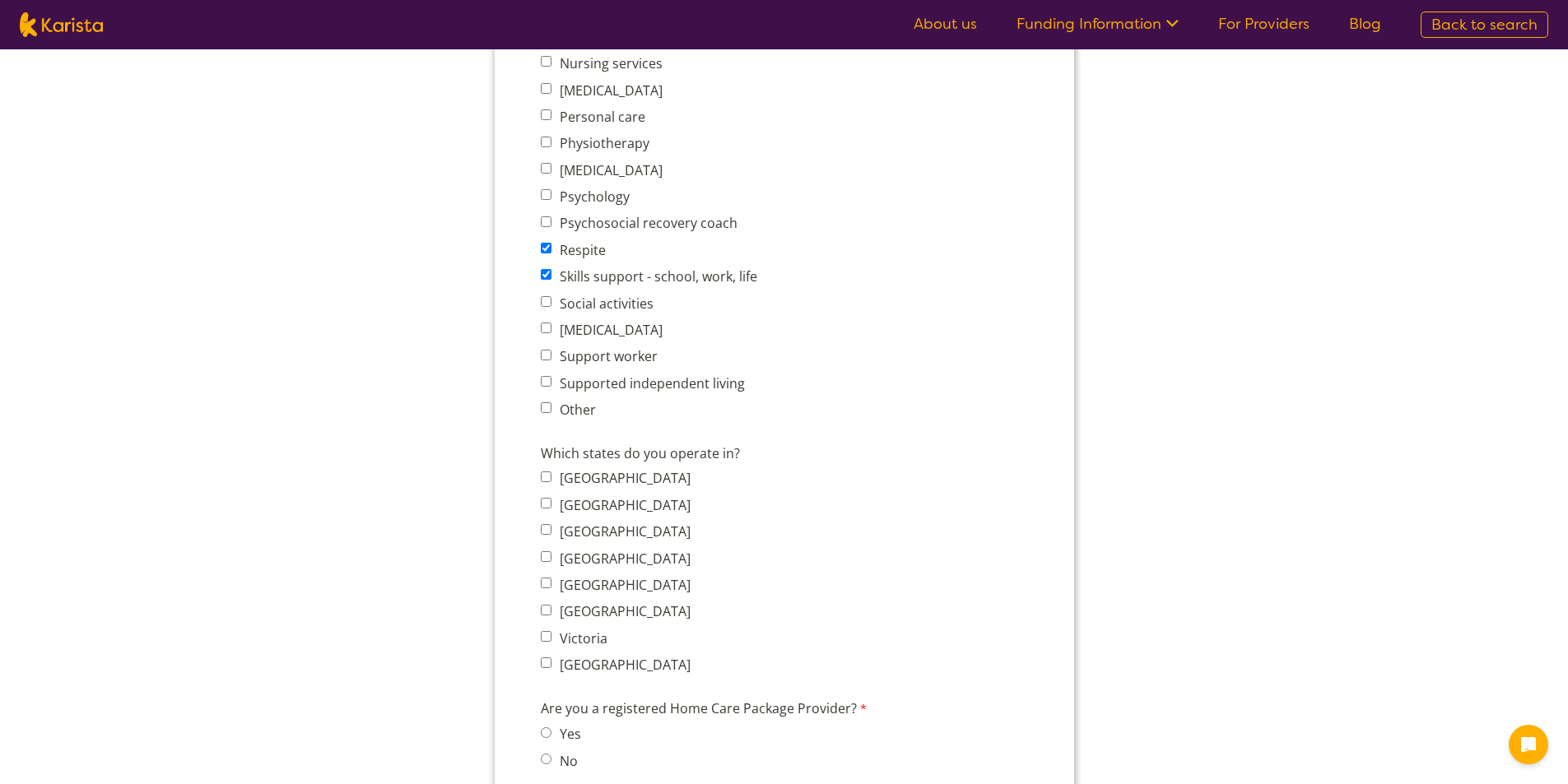
click at [547, 304] on input "Social activities" at bounding box center [545, 301] width 10 height 10
checkbox input "true"
click at [545, 357] on input "Support worker" at bounding box center [545, 355] width 10 height 10
checkbox input "true"
click at [541, 383] on input "Supported independent living" at bounding box center [545, 381] width 10 height 10
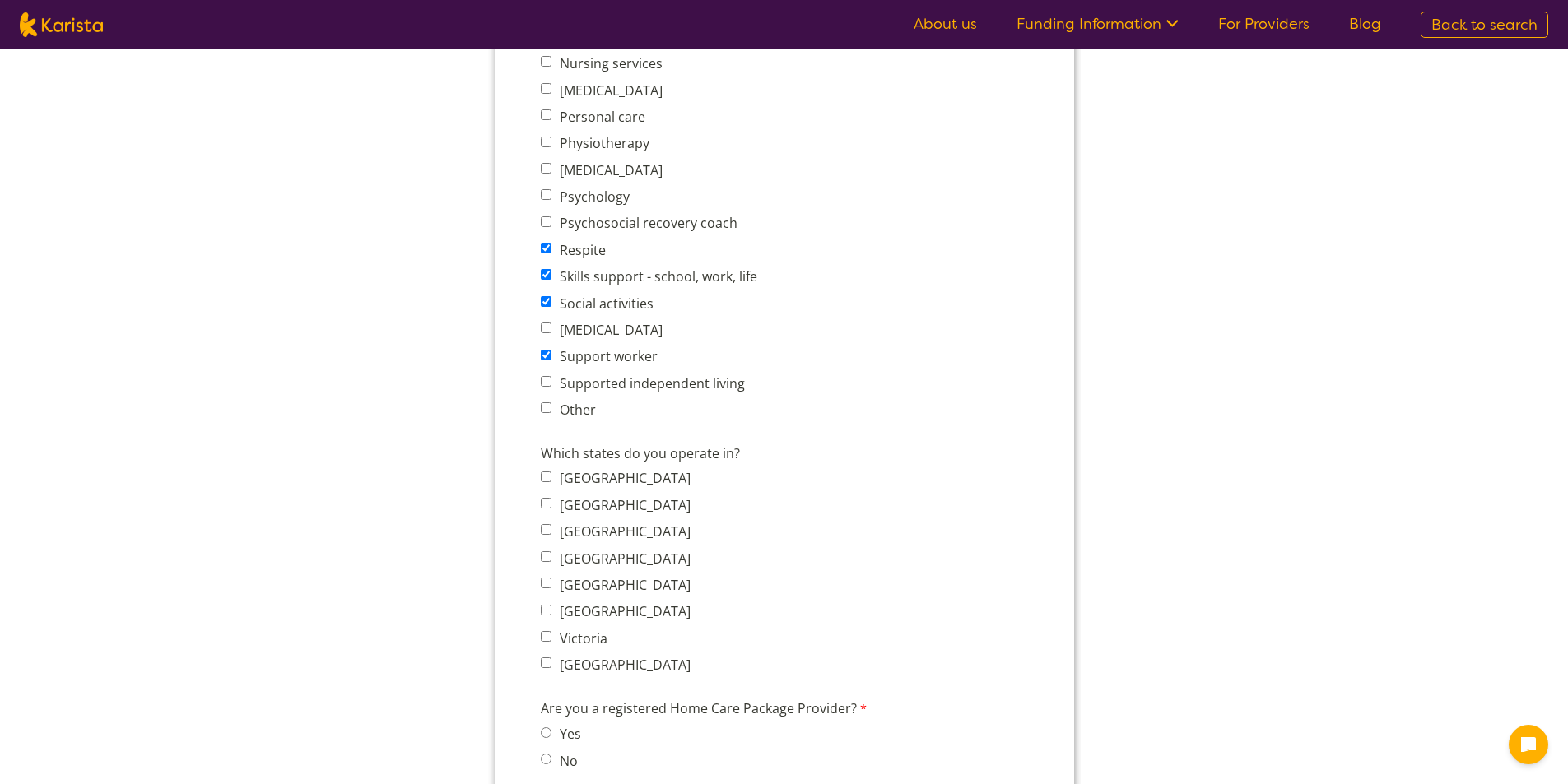
checkbox input "true"
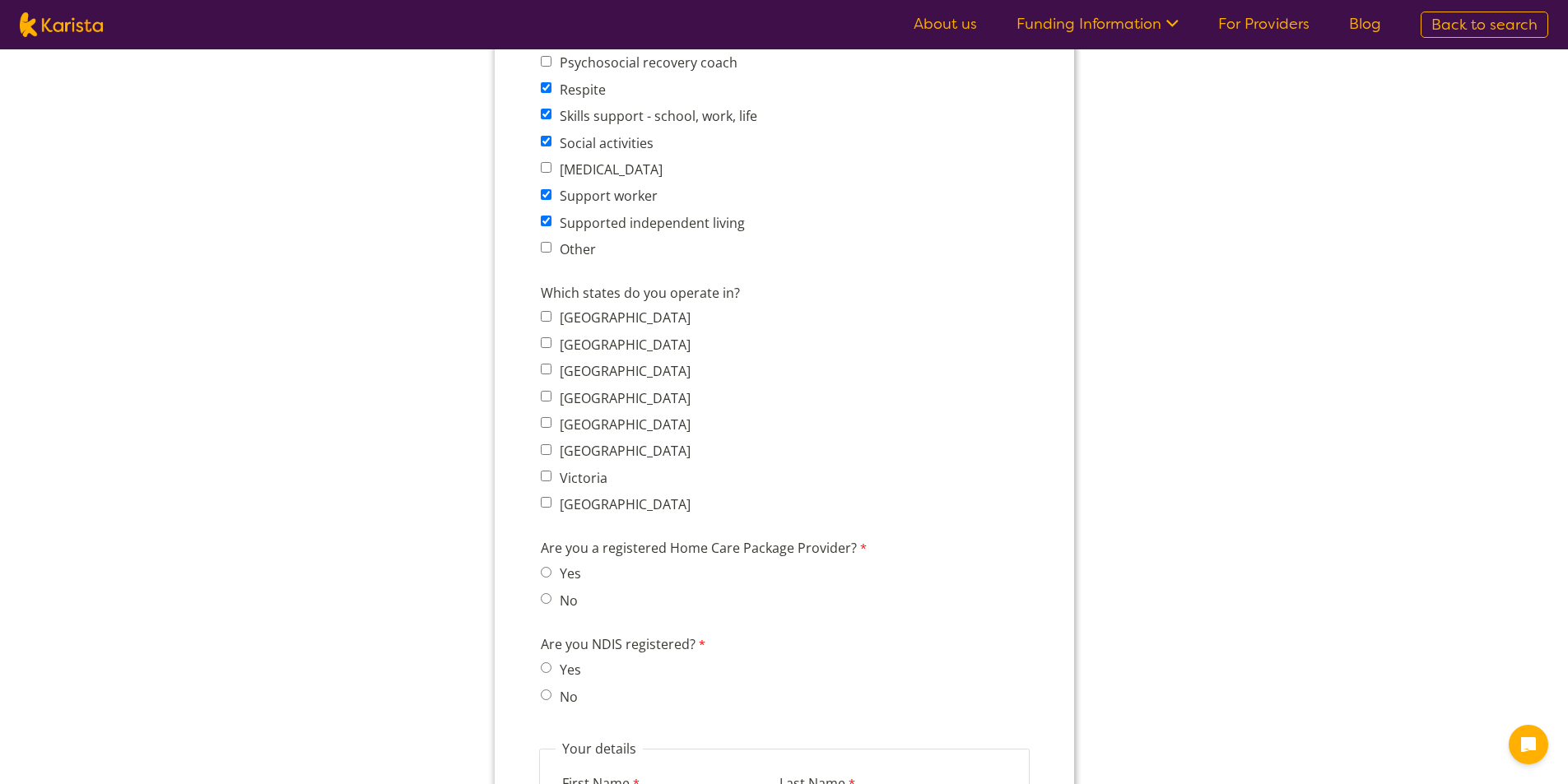
scroll to position [1069, 0]
click at [554, 336] on label "New South Wales" at bounding box center [621, 340] width 136 height 18
click at [550, 336] on input "New South Wales" at bounding box center [545, 339] width 10 height 10
checkbox input "true"
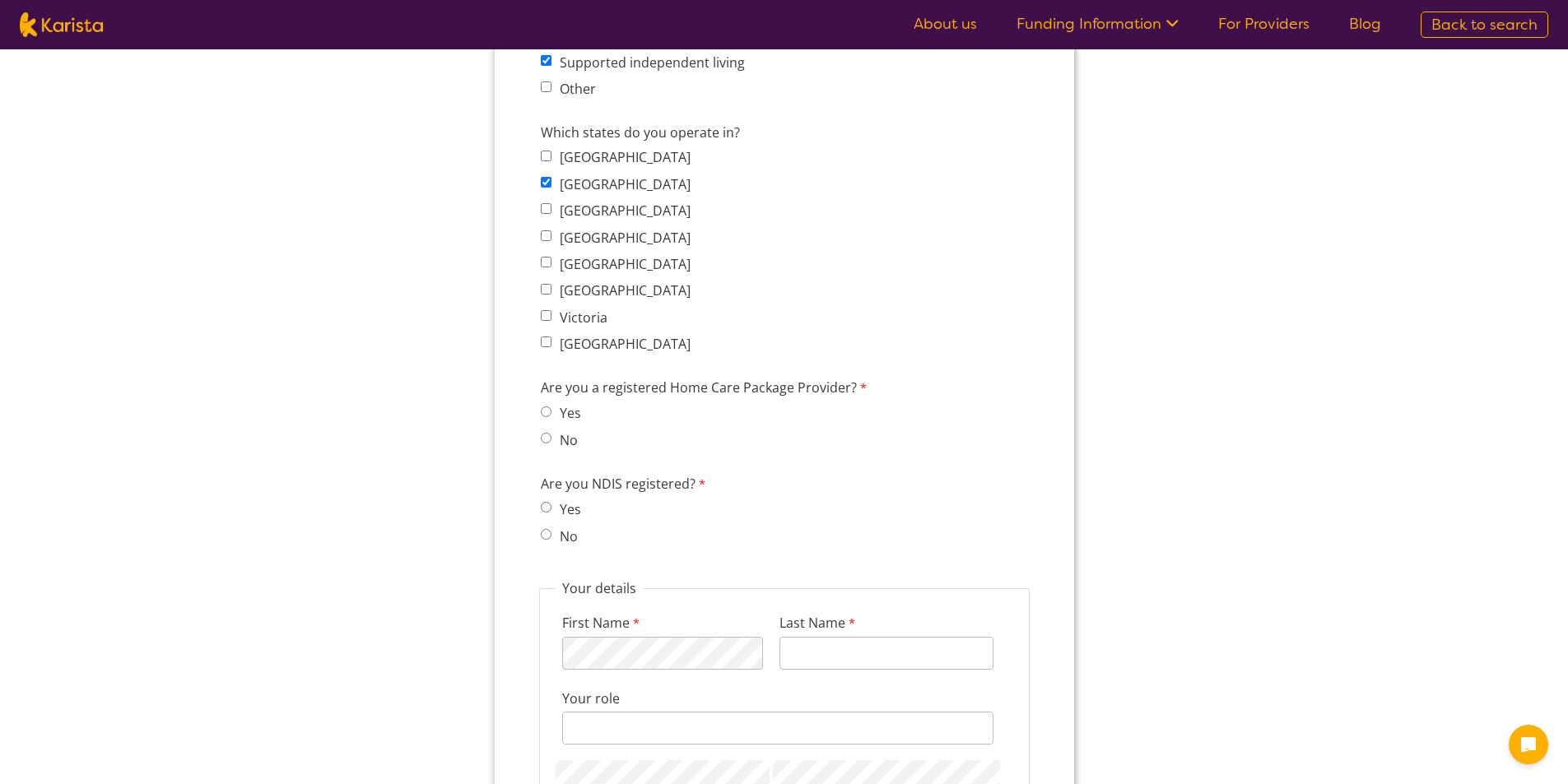
scroll to position [1234, 0]
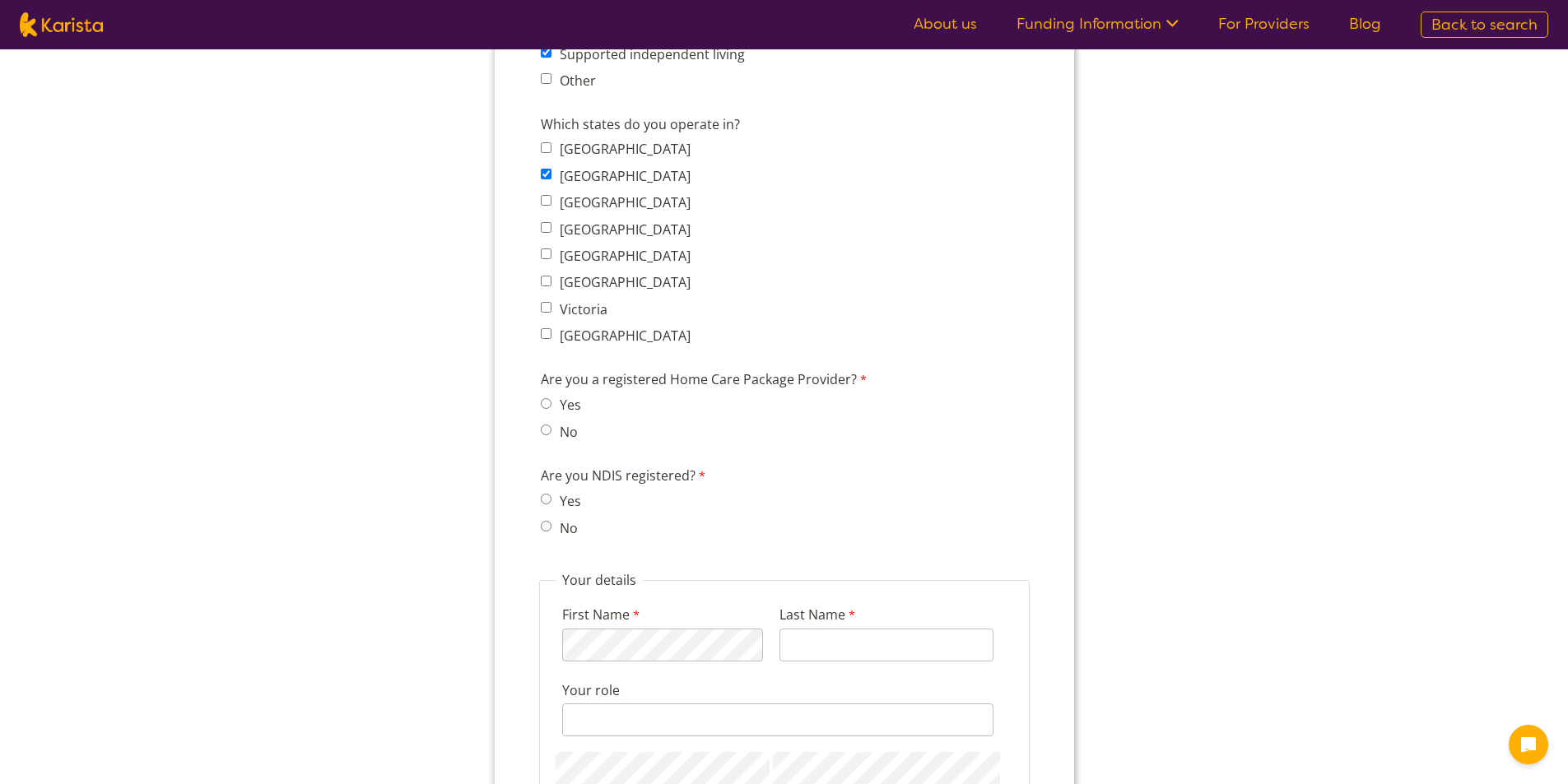
click at [552, 429] on span "No" at bounding box center [565, 431] width 50 height 23
click at [562, 432] on label "No" at bounding box center [565, 431] width 23 height 18
click at [550, 432] on input "No" at bounding box center [545, 430] width 10 height 10
radio input "true"
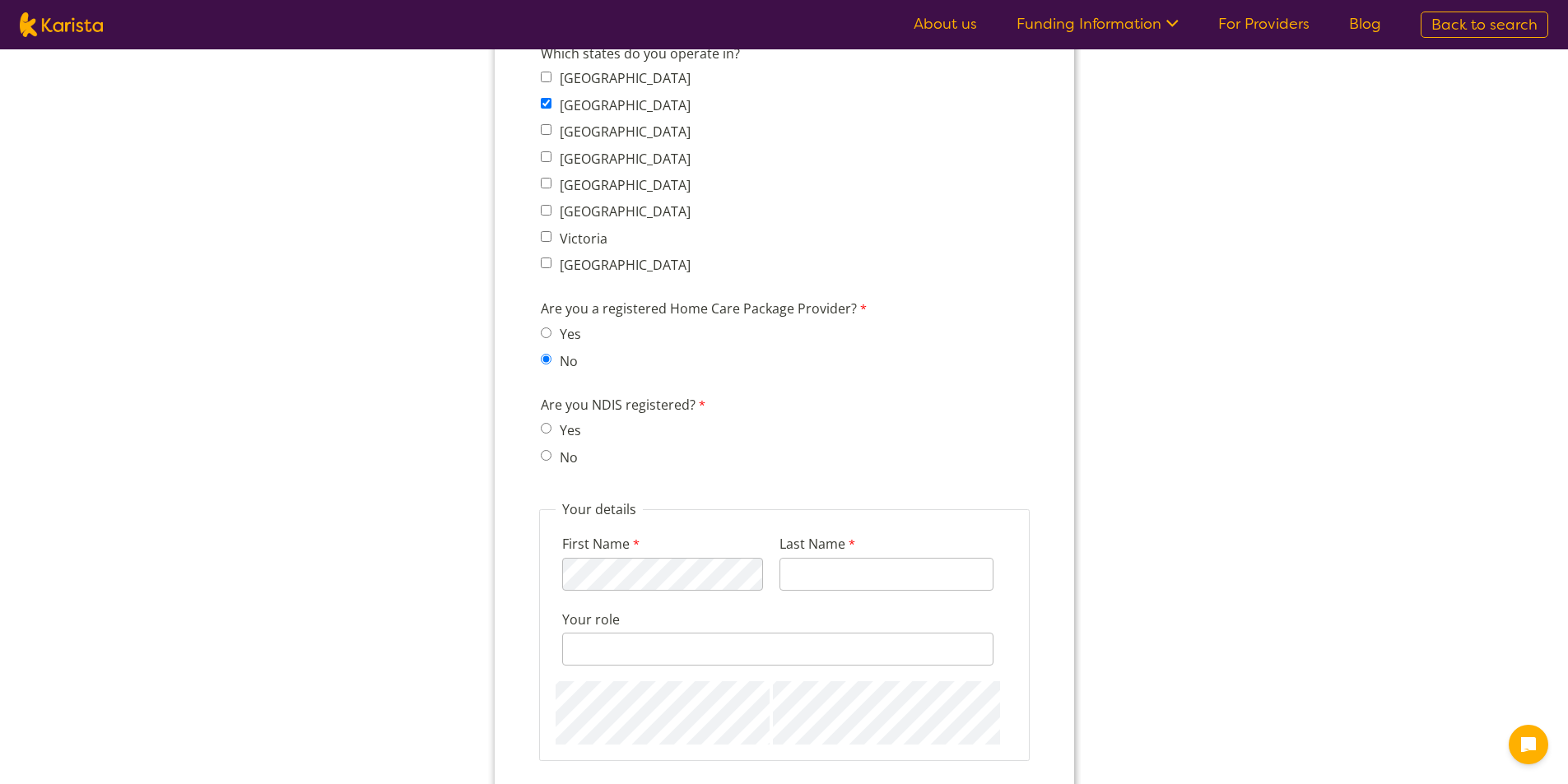
scroll to position [1316, 0]
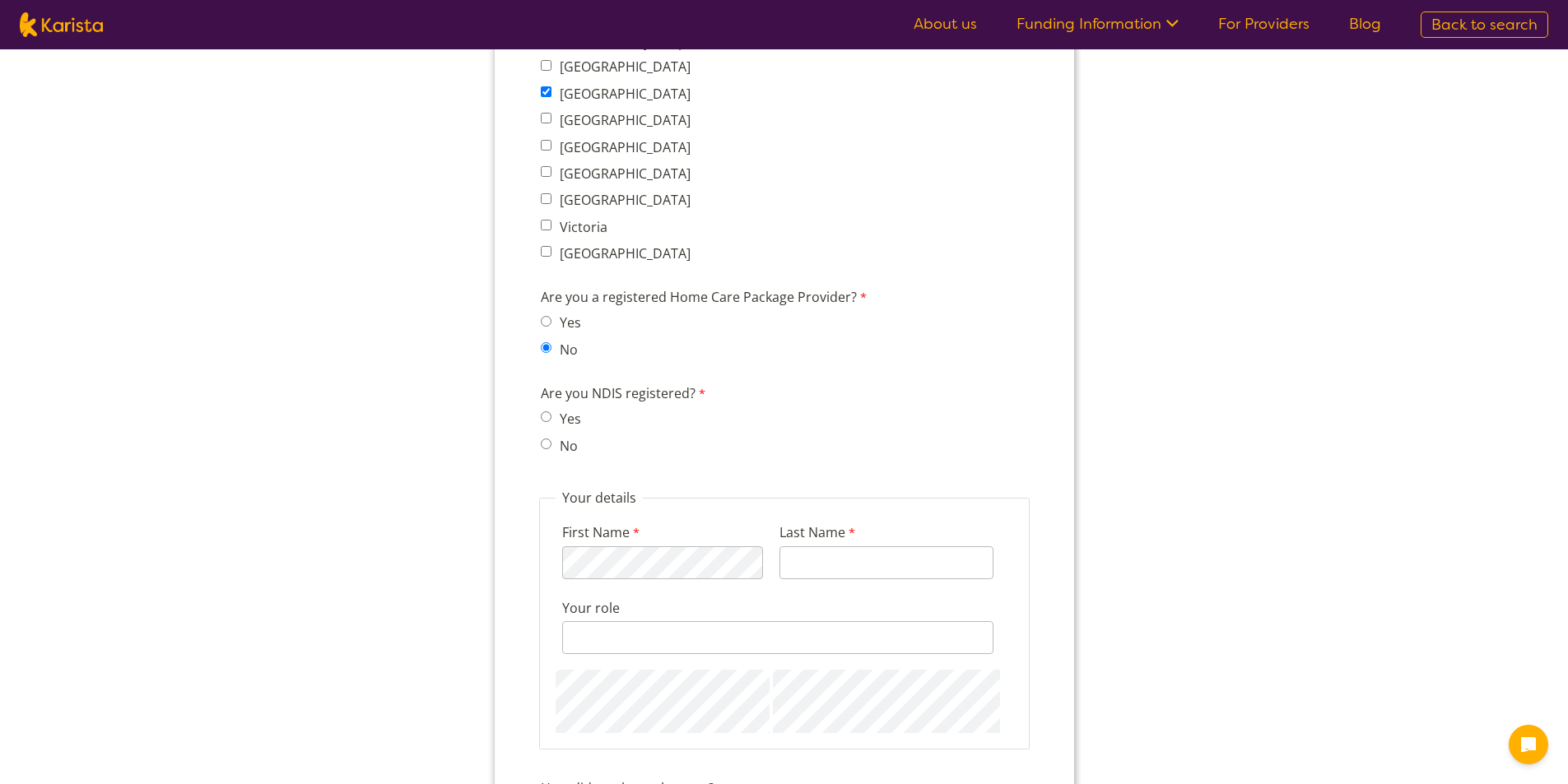
click at [543, 442] on input "No" at bounding box center [545, 444] width 10 height 10
radio input "true"
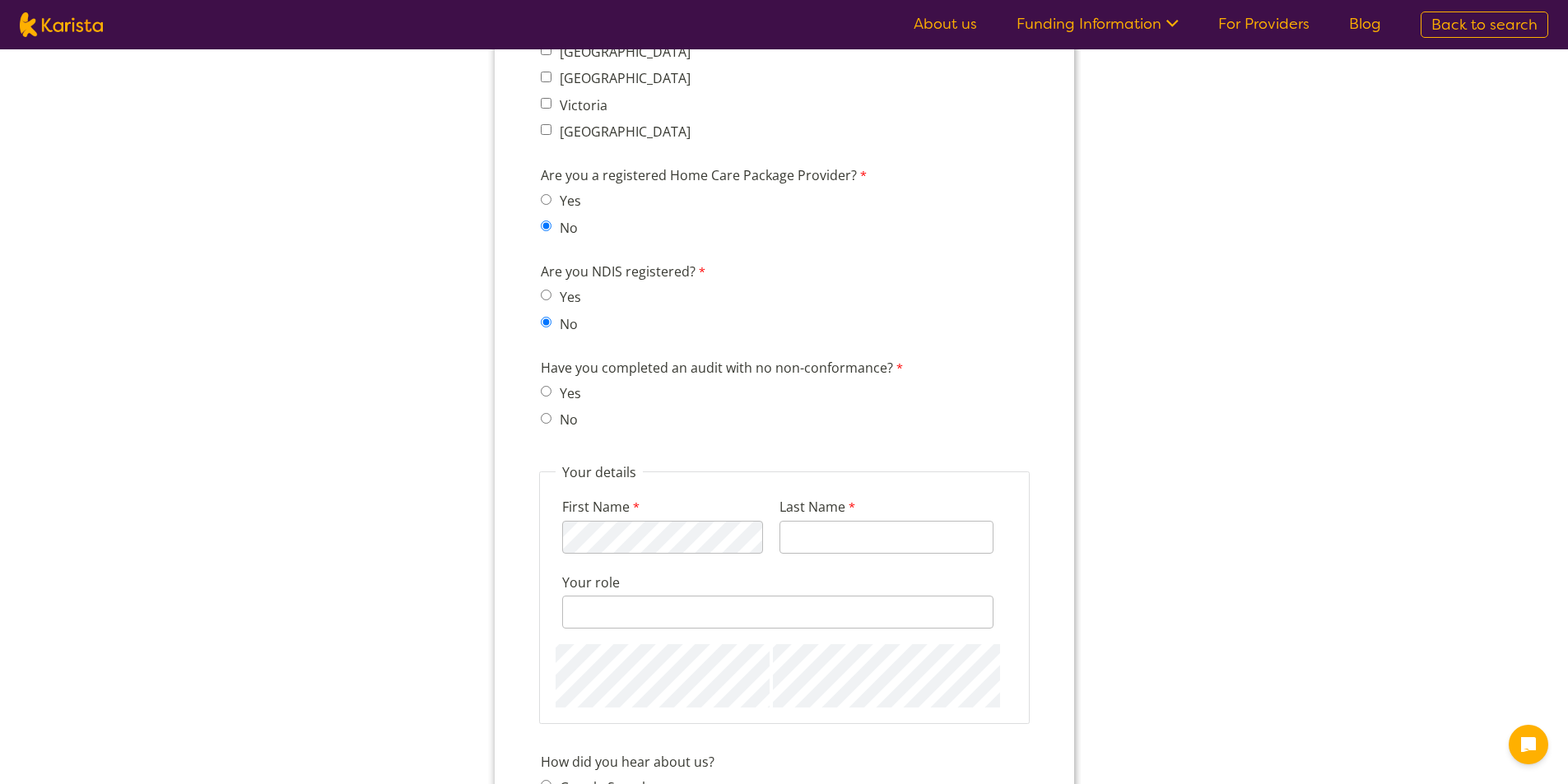
scroll to position [1481, 0]
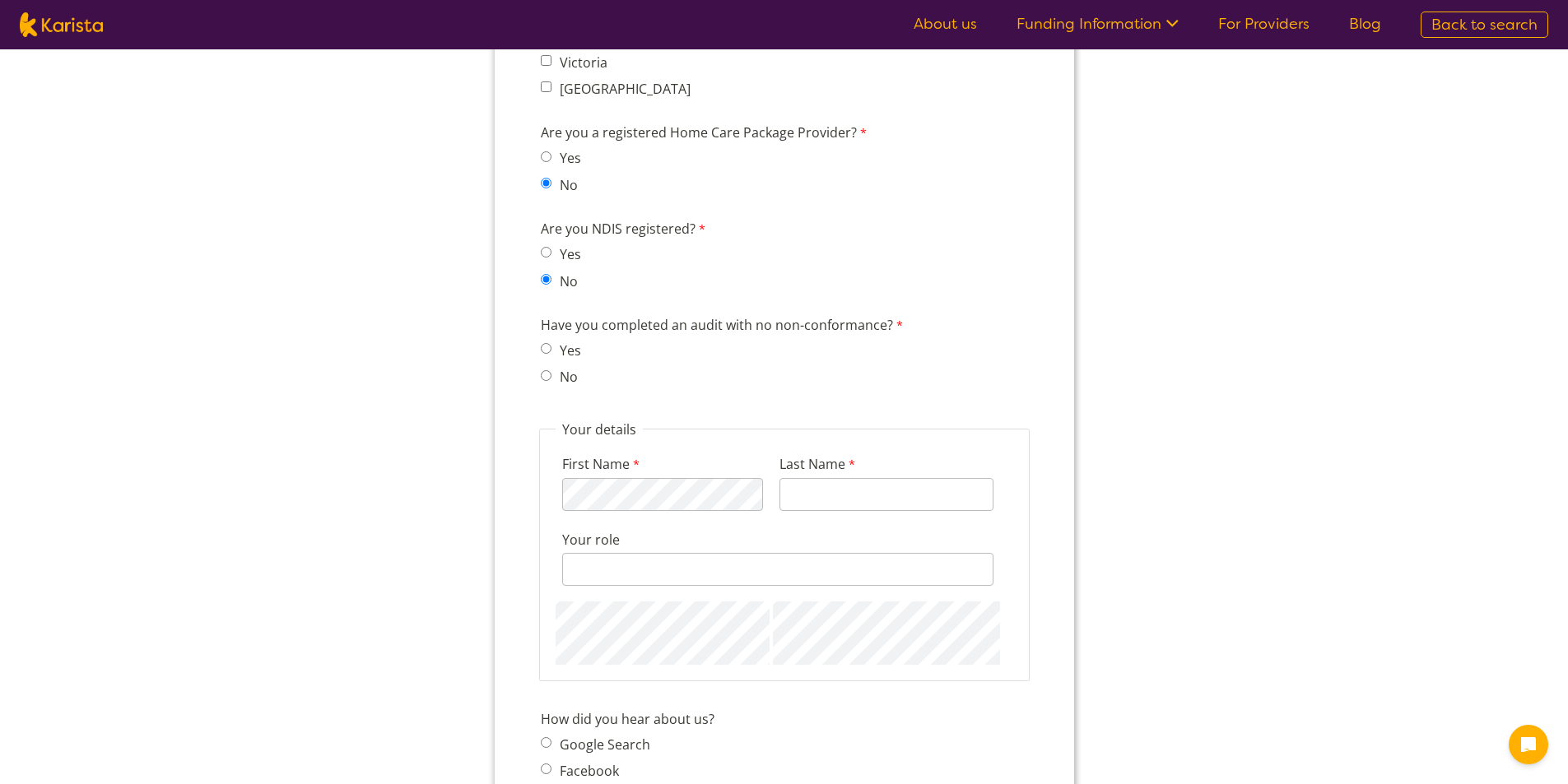
click at [552, 373] on span "No" at bounding box center [565, 377] width 50 height 23
click at [556, 374] on label "No" at bounding box center [565, 376] width 23 height 18
click at [550, 374] on input "No" at bounding box center [545, 375] width 10 height 10
radio input "true"
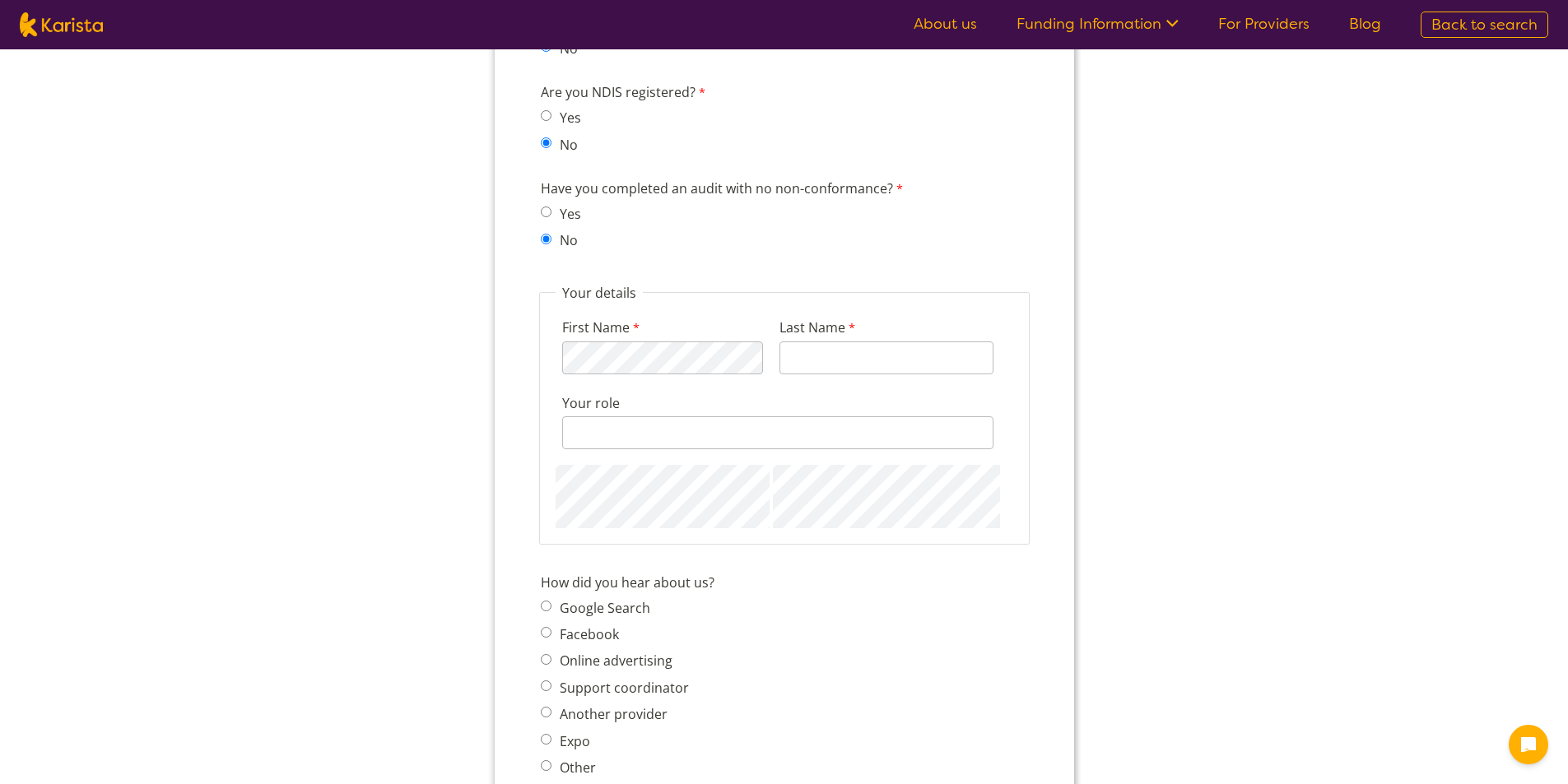
scroll to position [1645, 0]
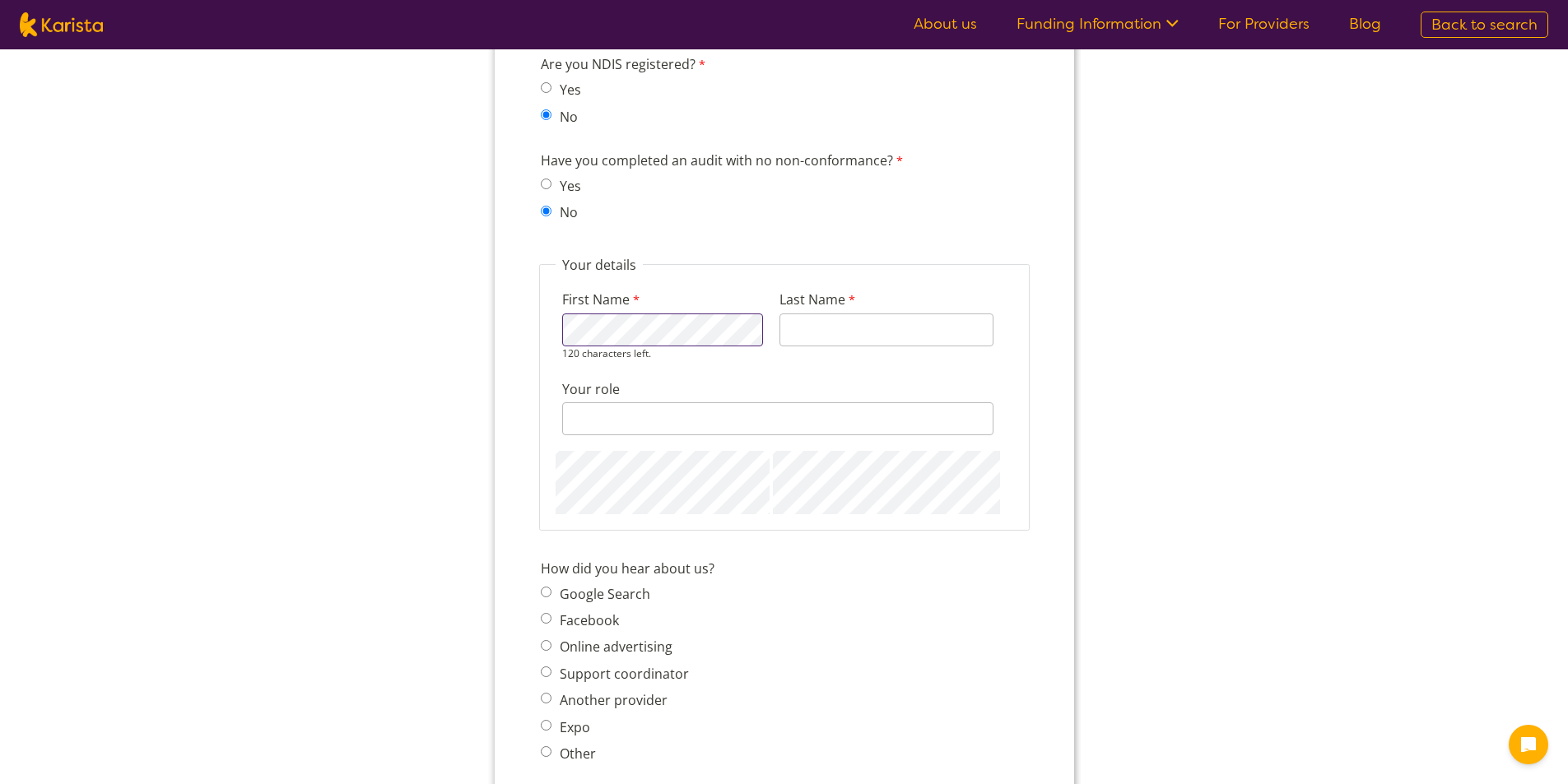
select select "tfa_95"
type input "Frino"
click at [654, 422] on div "128 characters left." at bounding box center [777, 418] width 432 height 33
type input "Director"
click at [555, 380] on div "Your role Director 120 characters left." at bounding box center [777, 400] width 445 height 76
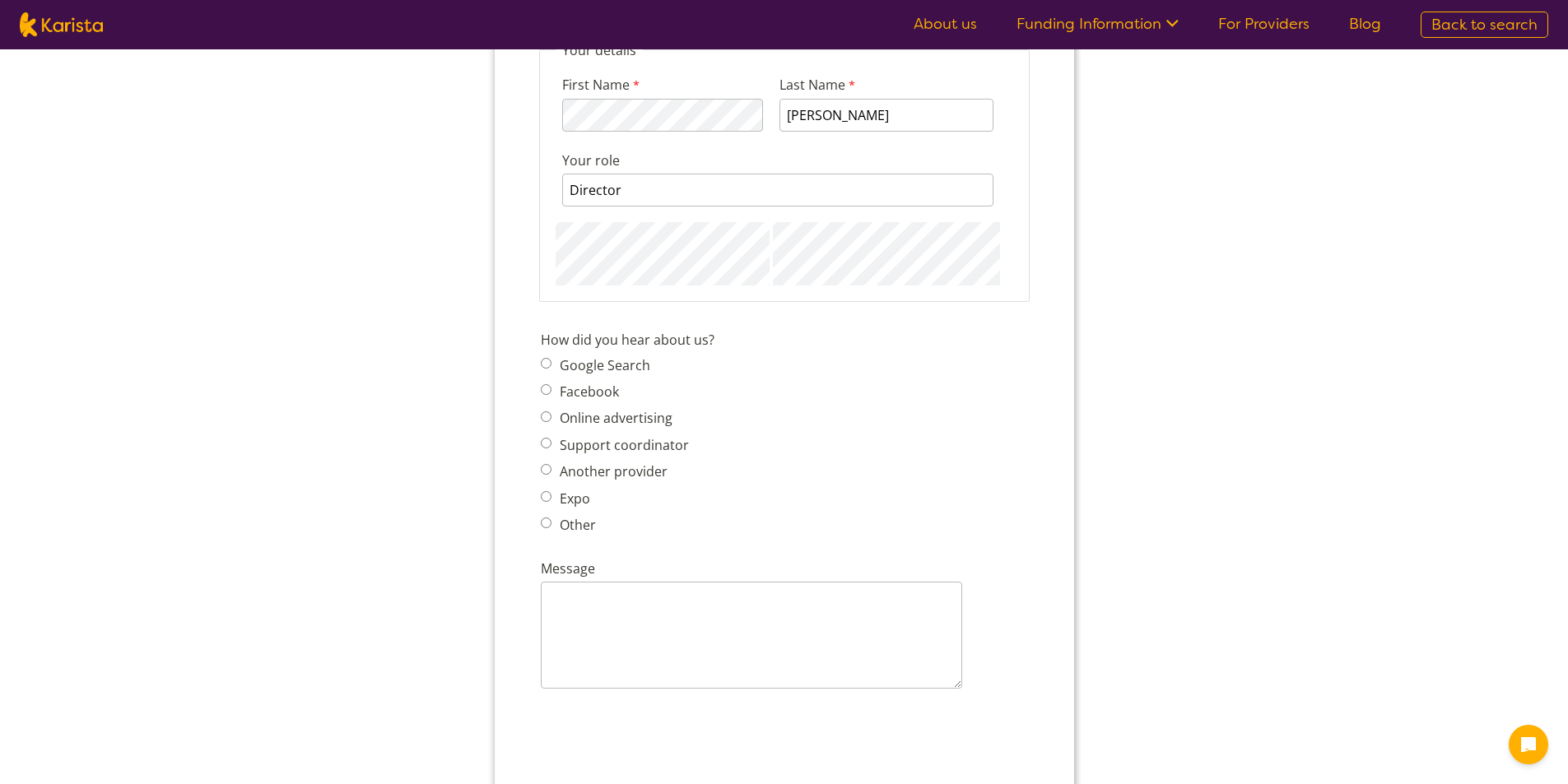
scroll to position [1892, 0]
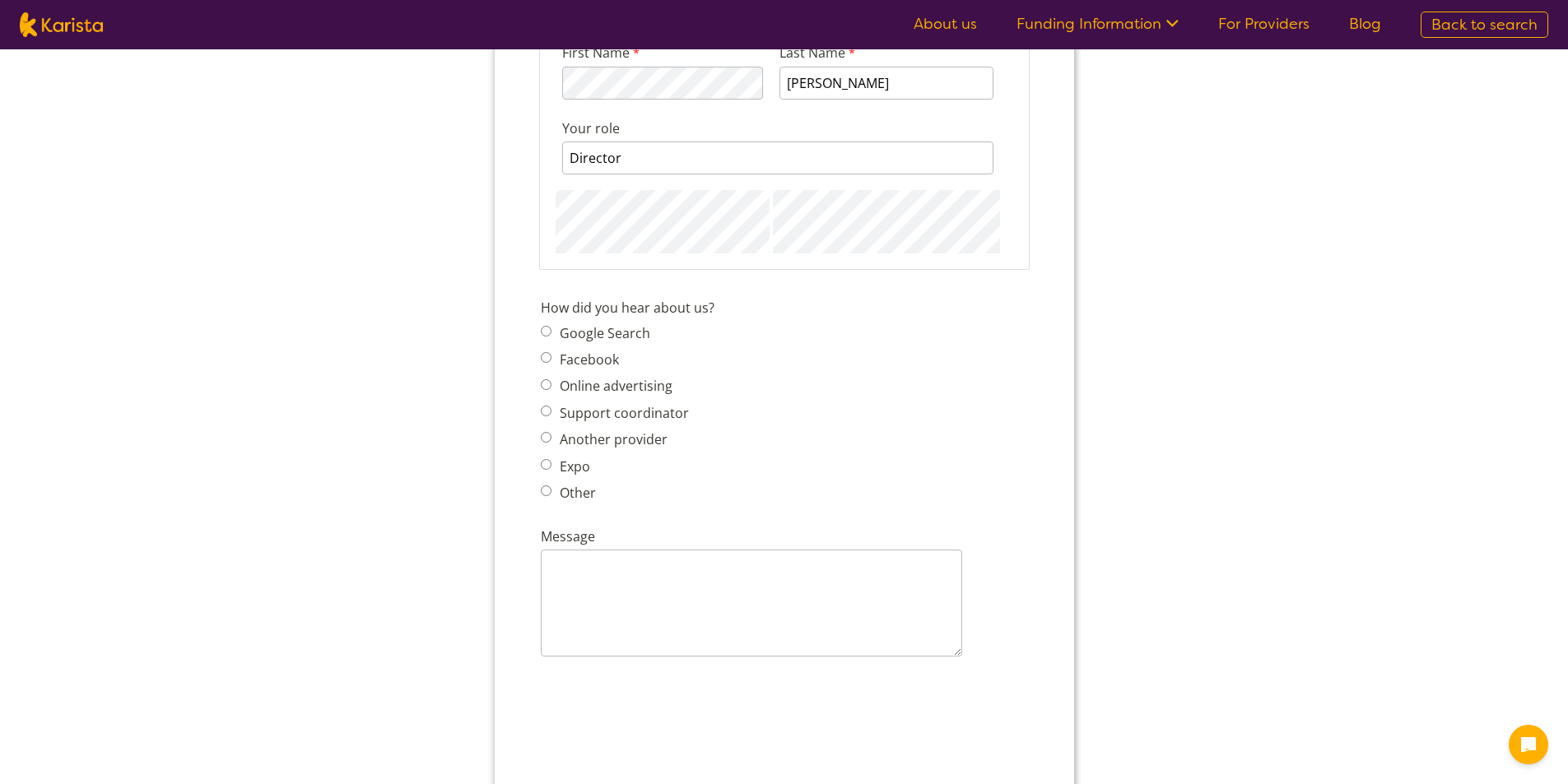
click at [547, 491] on input "Other" at bounding box center [545, 490] width 10 height 10
radio input "true"
click at [546, 491] on input "Other" at bounding box center [545, 490] width 10 height 10
click at [548, 382] on input "Online advertising" at bounding box center [545, 385] width 10 height 10
radio input "true"
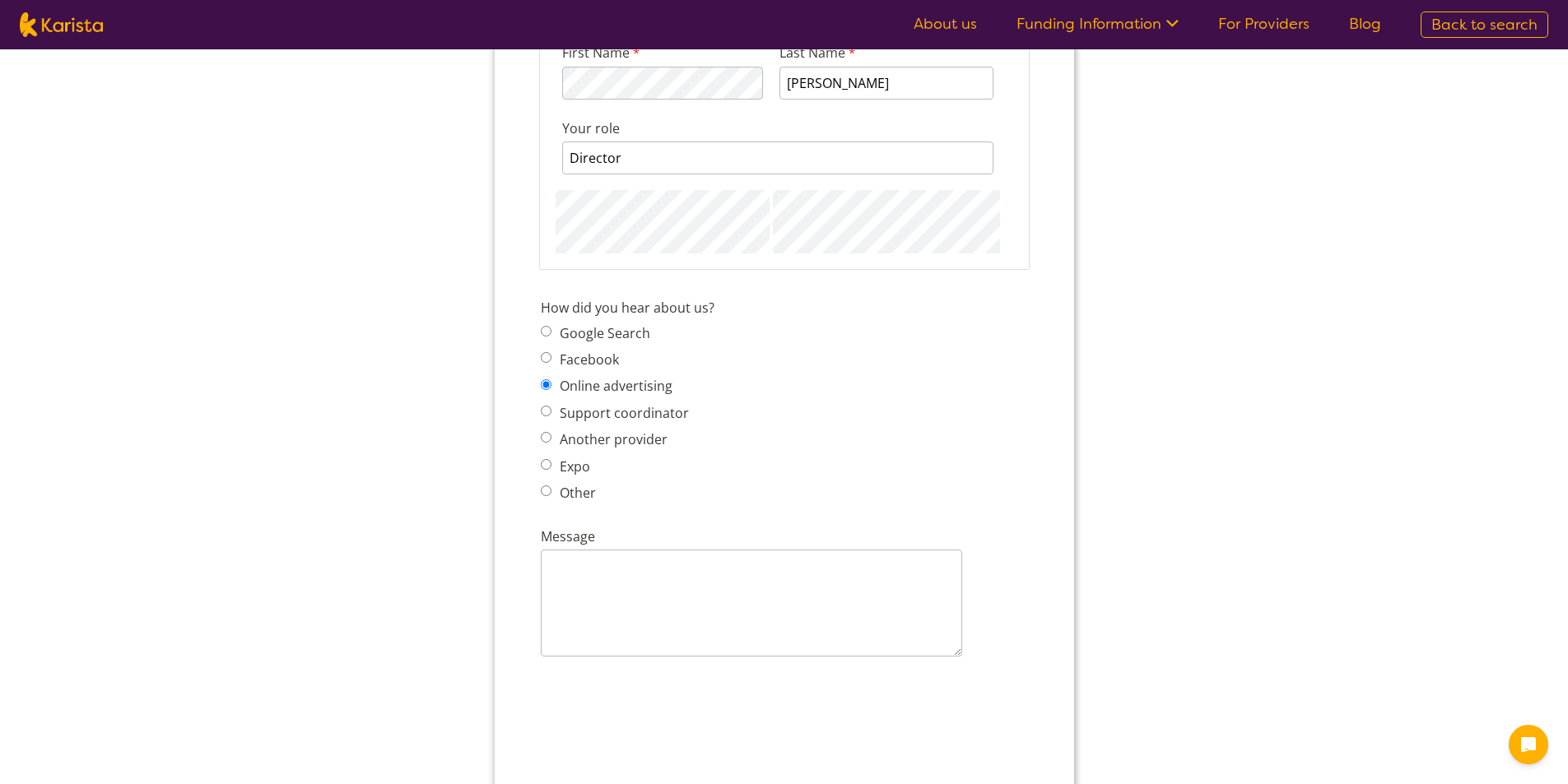
click at [541, 489] on input "Other" at bounding box center [545, 490] width 10 height 10
radio input "true"
click at [596, 568] on input "Other - please describe" at bounding box center [751, 566] width 421 height 33
type input "Chat GPT"
drag, startPoint x: 775, startPoint y: 497, endPoint x: 759, endPoint y: 492, distance: 16.8
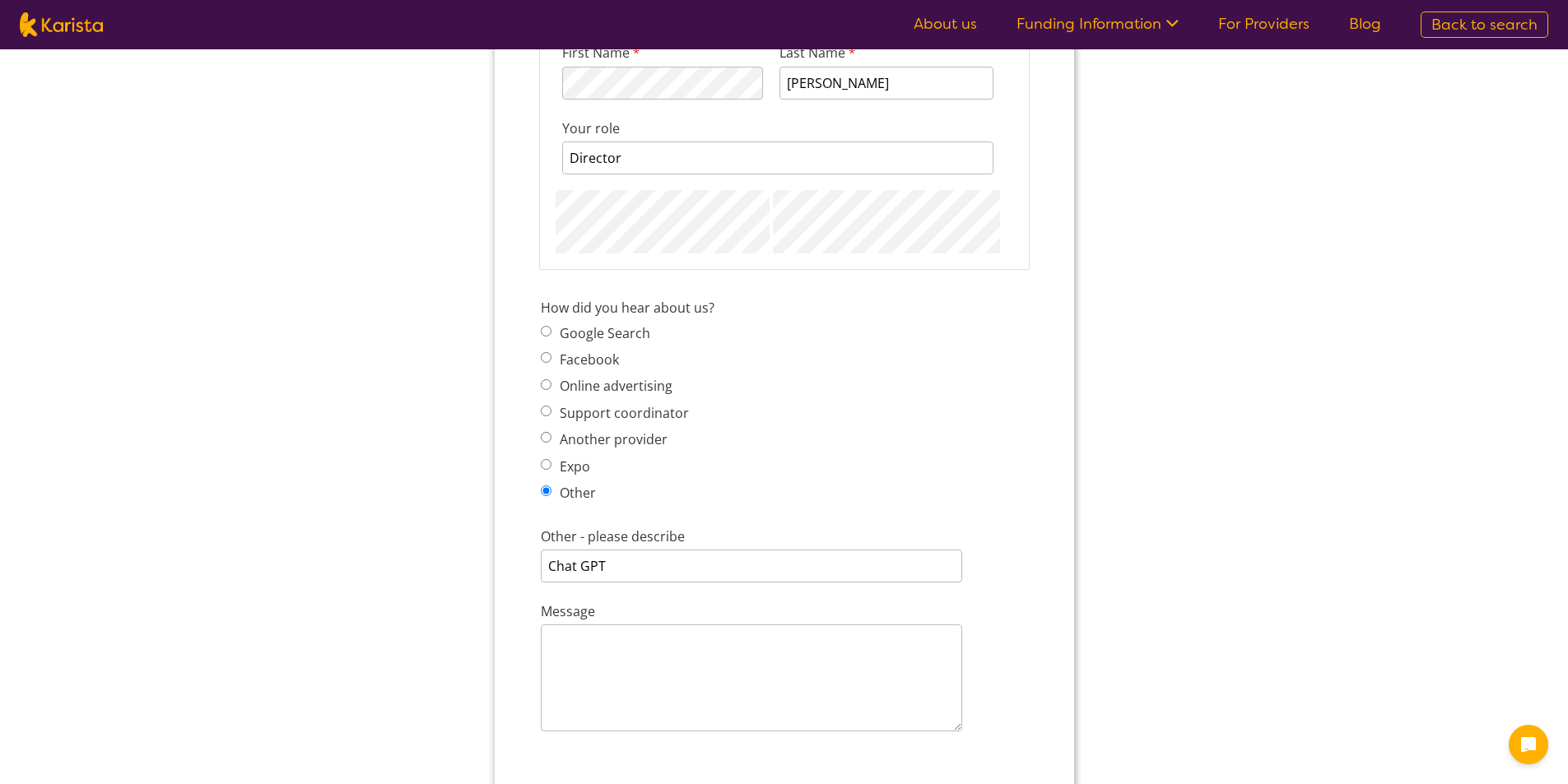
click at [776, 497] on div "How did you hear about us? Google Search Facebook Online advertising Support co…" at bounding box center [783, 403] width 500 height 217
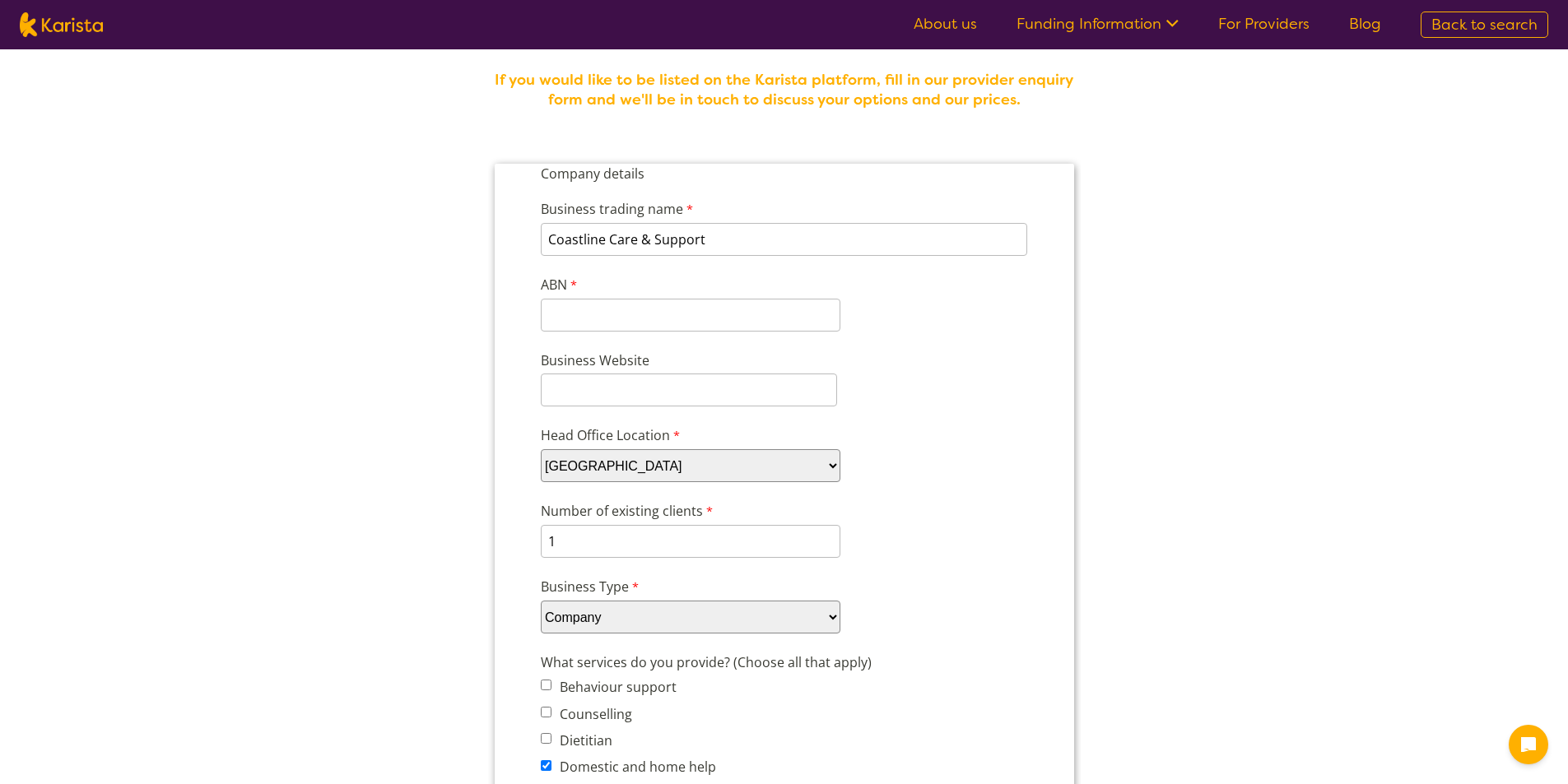
scroll to position [0, 0]
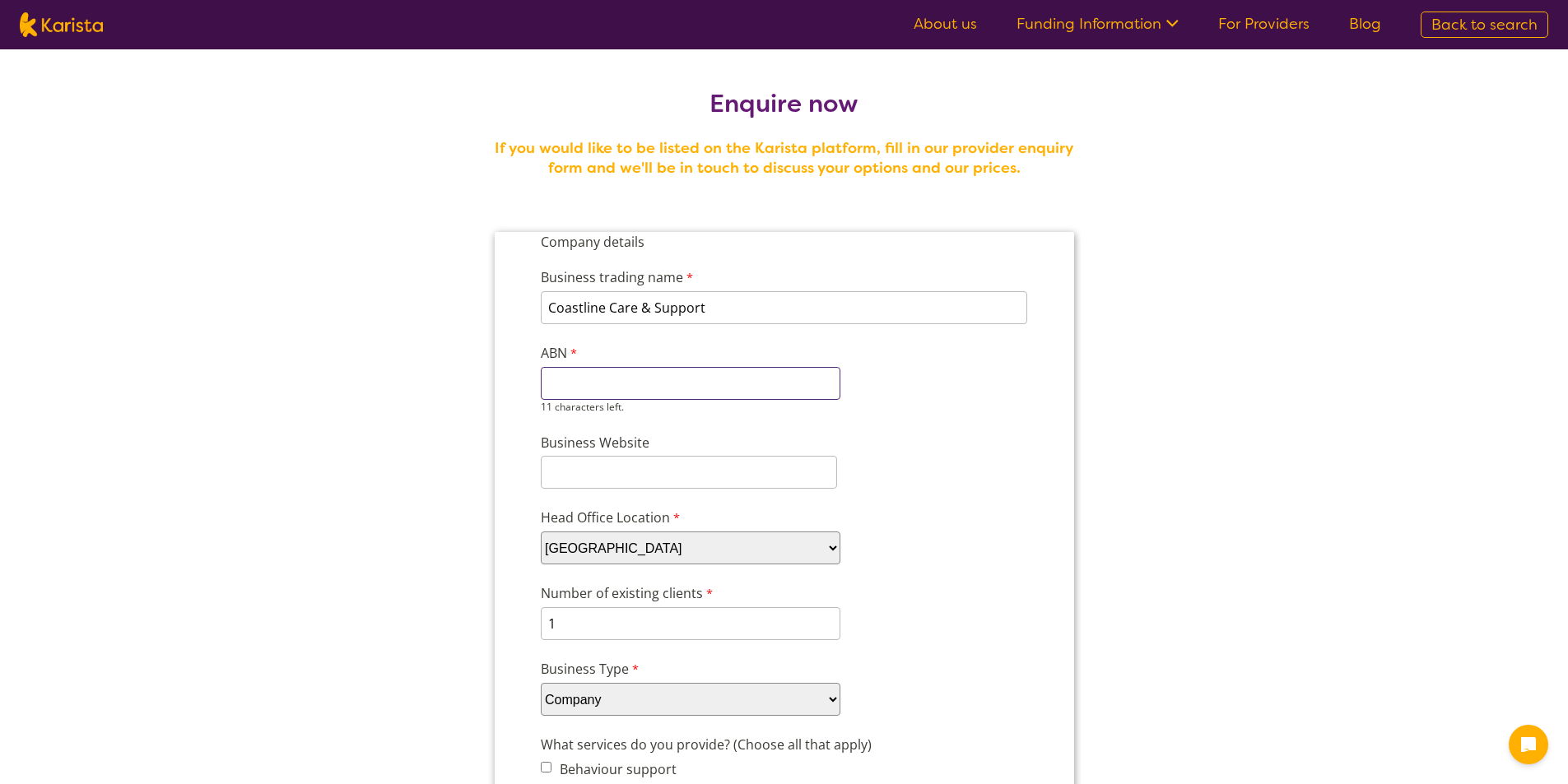
click at [602, 392] on input "ABN" at bounding box center [690, 384] width 300 height 33
type input "42868293185"
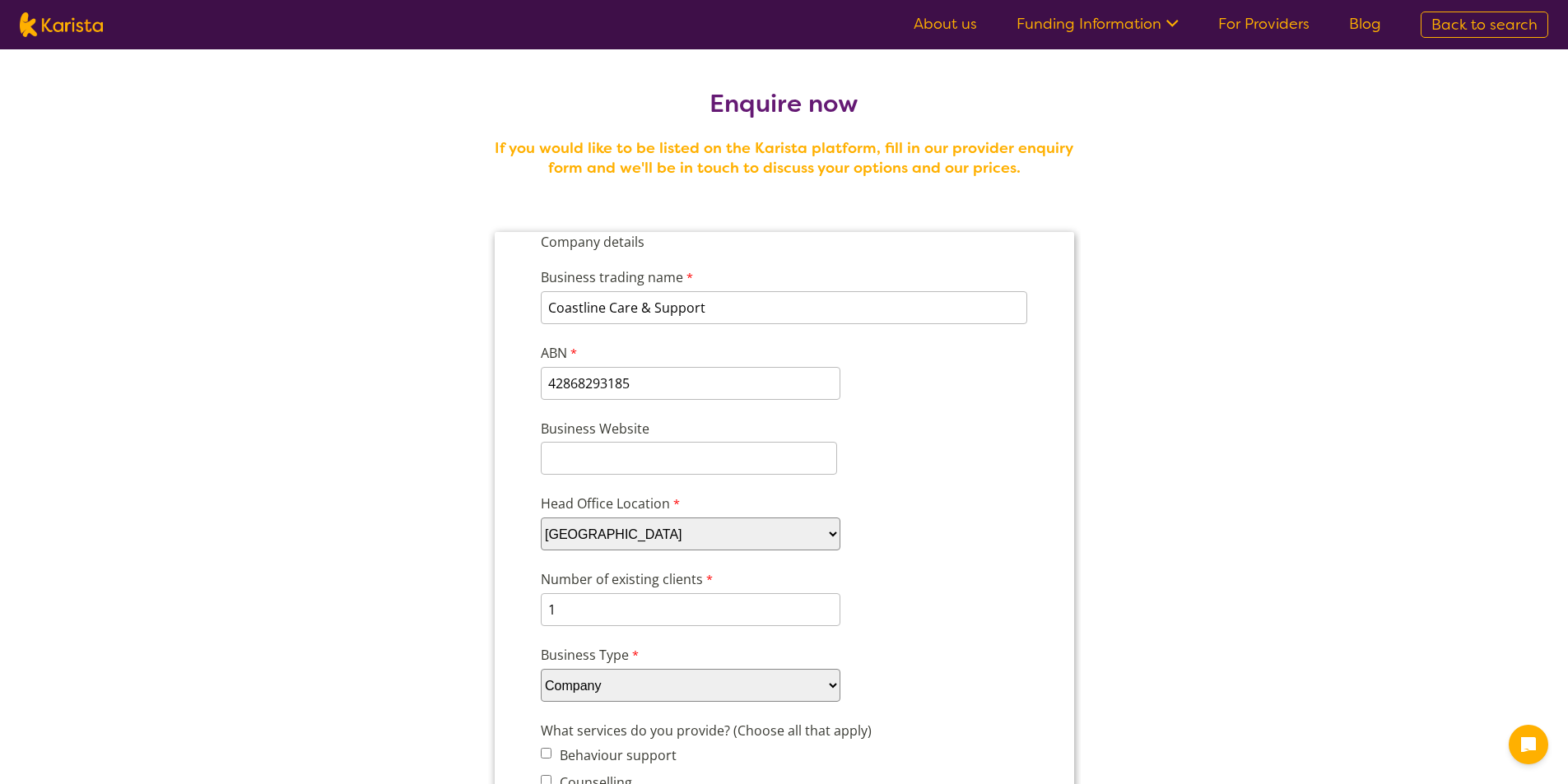
click at [981, 372] on div "Business trading name Coastline Care & Support 230 characters left. ABN 4286829…" at bounding box center [783, 327] width 500 height 152
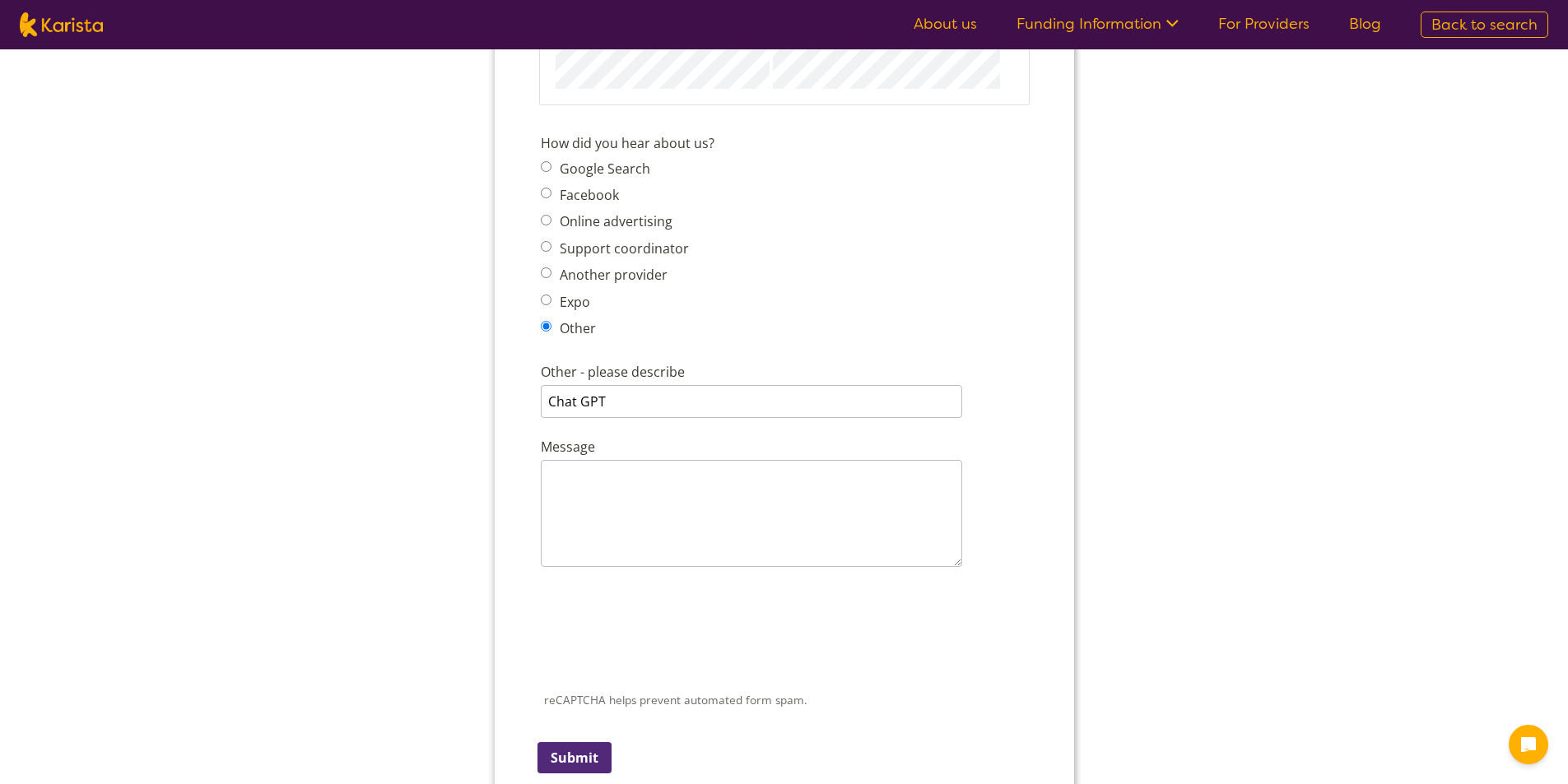
scroll to position [2468, 0]
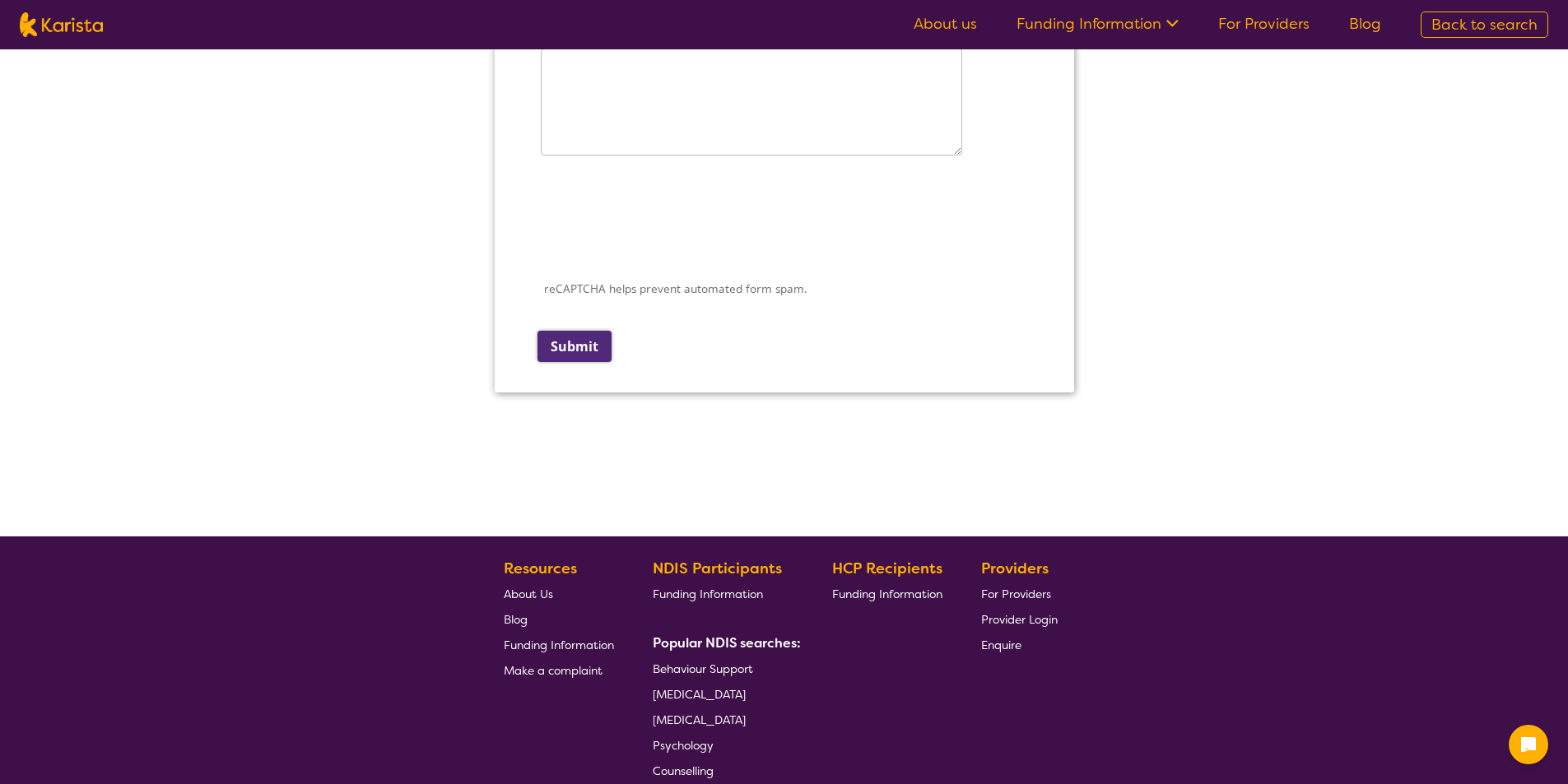
click at [558, 347] on input "Submit" at bounding box center [573, 347] width 74 height 31
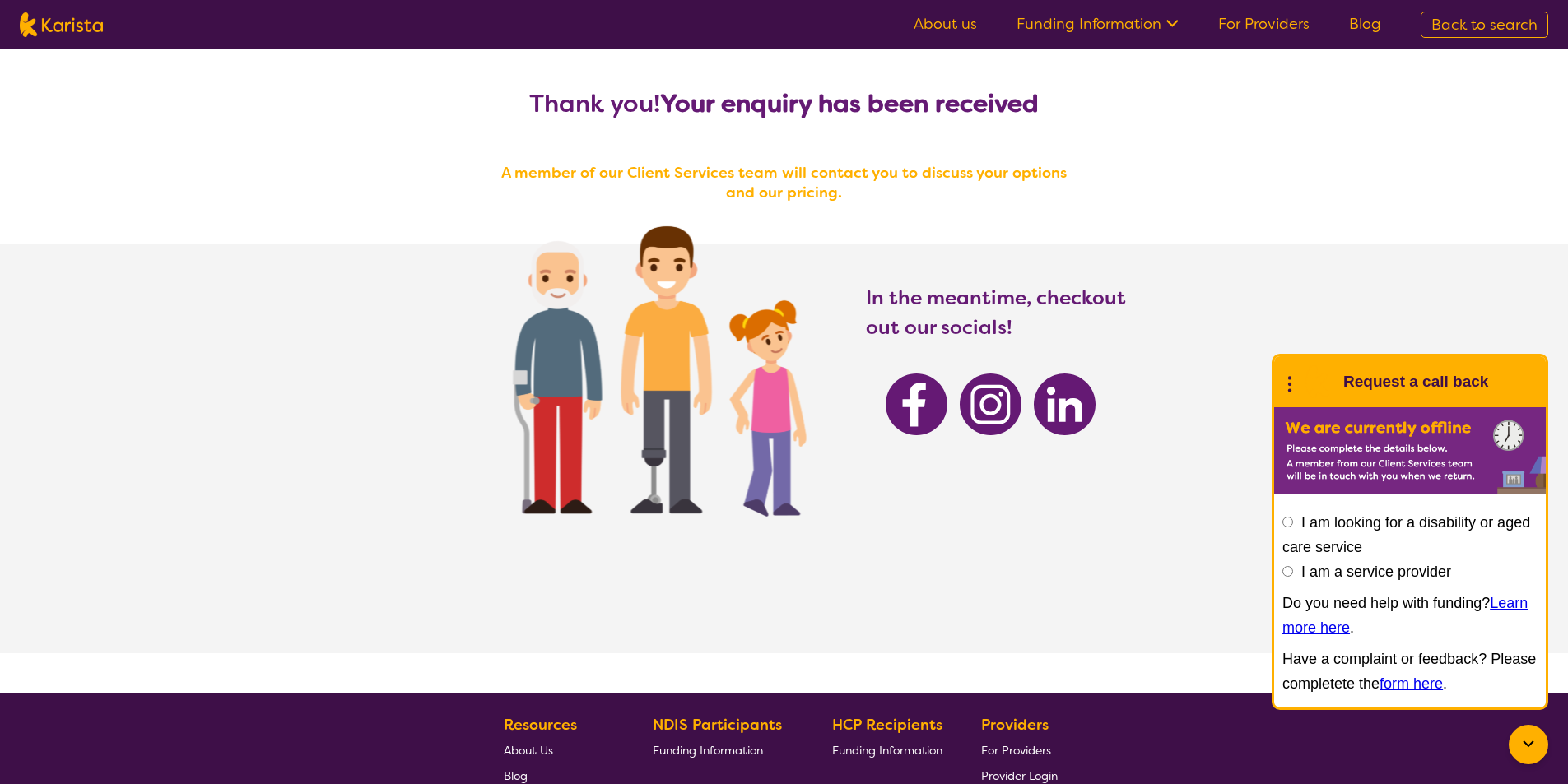
click at [1527, 737] on icon at bounding box center [1528, 744] width 20 height 20
